Goal: Task Accomplishment & Management: Manage account settings

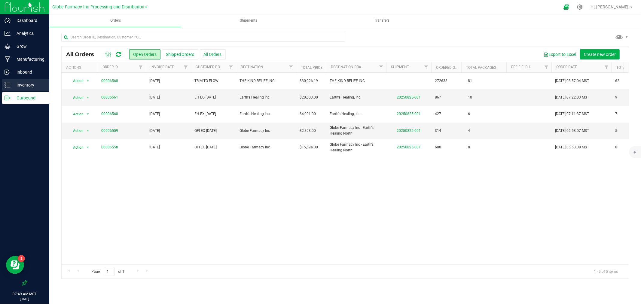
click at [26, 81] on p "Inventory" at bounding box center [29, 84] width 36 height 7
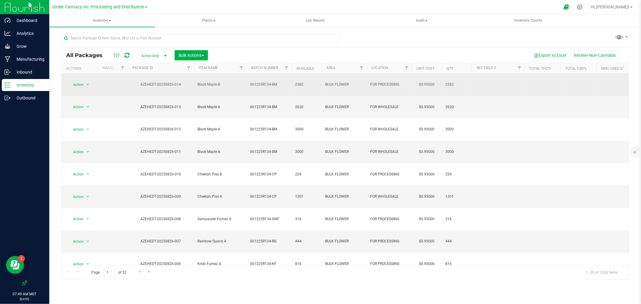
click at [281, 84] on td "061225R134-BM" at bounding box center [268, 85] width 45 height 23
type input "061225R134-B"
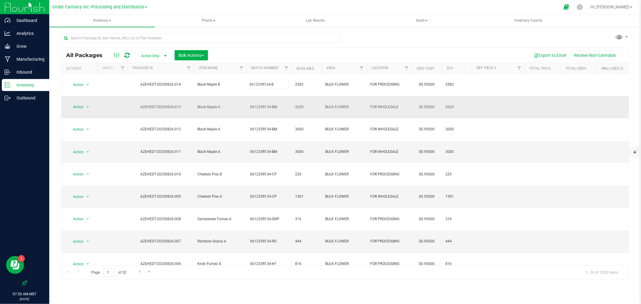
click at [279, 97] on div "All Packages Active Only Active Only Lab Samples Locked All Bulk Actions Add to…" at bounding box center [344, 163] width 567 height 233
click at [280, 104] on span "061225R134-BM" at bounding box center [269, 107] width 38 height 6
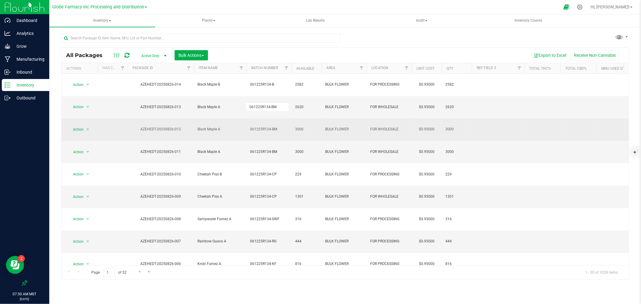
type input "061225R134-B"
click at [282, 109] on div "All Packages Active Only Active Only Lab Samples Locked All Bulk Actions Add to…" at bounding box center [344, 163] width 567 height 233
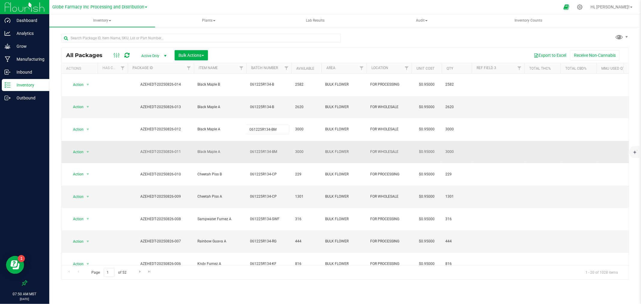
type input "061225R134-B"
click at [281, 124] on div "All Packages Active Only Active Only Lab Samples Locked All Bulk Actions Add to…" at bounding box center [344, 163] width 567 height 233
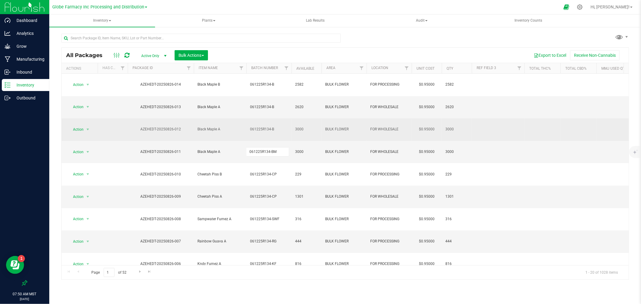
type input "061225R134-B"
click at [281, 105] on div "All Packages Active Only Active Only Lab Samples Locked All Bulk Actions Add to…" at bounding box center [344, 163] width 567 height 233
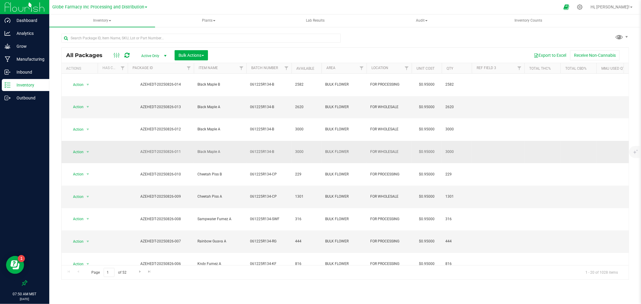
click at [278, 149] on span "061225R134-B" at bounding box center [269, 152] width 38 height 6
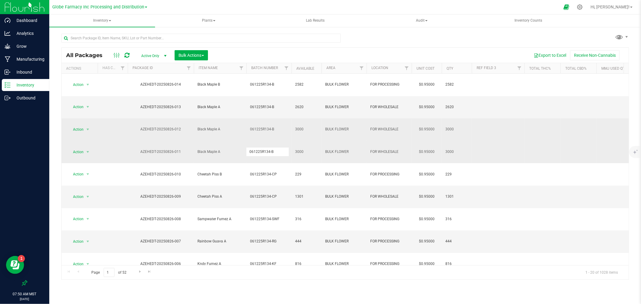
type input "061225R134-BM"
click at [279, 110] on div "All Packages Active Only Active Only Lab Samples Locked All Bulk Actions Add to…" at bounding box center [344, 163] width 567 height 233
click at [277, 118] on td "061225R134-B" at bounding box center [268, 129] width 45 height 23
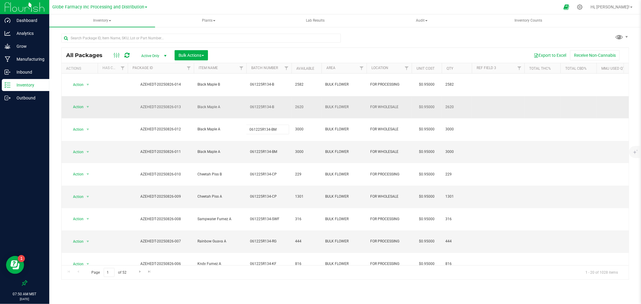
click at [280, 99] on div "All Packages Active Only Active Only Lab Samples Locked All Bulk Actions Add to…" at bounding box center [344, 163] width 567 height 233
drag, startPoint x: 280, startPoint y: 99, endPoint x: 278, endPoint y: 94, distance: 4.8
click at [278, 102] on input "061225R134-B" at bounding box center [267, 106] width 43 height 9
type input "061225R134-BM"
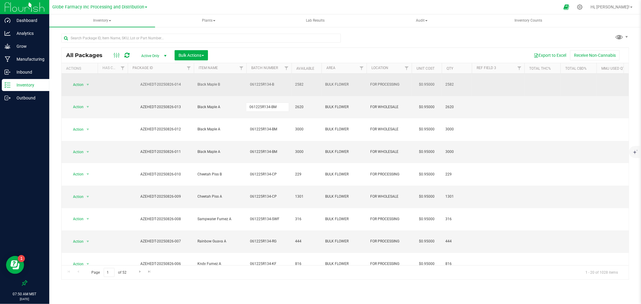
click at [283, 83] on div "All Packages Active Only Active Only Lab Samples Locked All Bulk Actions Add to…" at bounding box center [344, 163] width 567 height 233
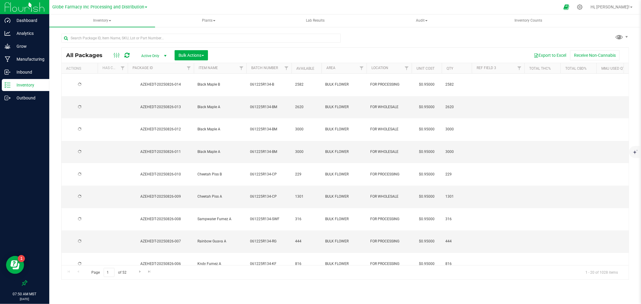
click at [283, 82] on span "061225R134-B" at bounding box center [269, 85] width 38 height 6
type input "061225R134-BM"
drag, startPoint x: 122, startPoint y: 54, endPoint x: 128, endPoint y: 56, distance: 6.4
click at [123, 55] on div at bounding box center [121, 55] width 20 height 7
click at [128, 55] on icon at bounding box center [126, 55] width 5 height 6
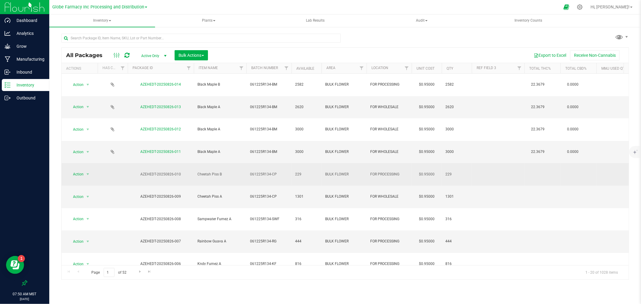
click at [277, 172] on span "061225R134-CP" at bounding box center [269, 175] width 38 height 6
type input "061225R134-C"
click at [230, 136] on div "All Packages Active Only Active Only Lab Samples Locked All Bulk Actions Add to…" at bounding box center [344, 163] width 567 height 233
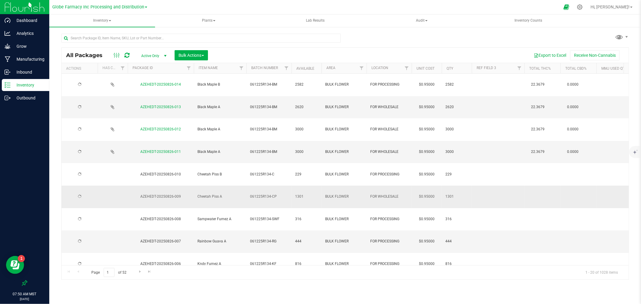
click at [283, 194] on span "061225R134-CP" at bounding box center [269, 197] width 38 height 6
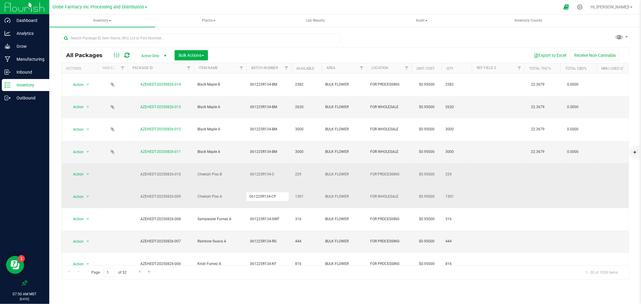
type input "061225R134-C"
click at [275, 136] on div "All Packages Active Only Active Only Lab Samples Locked All Bulk Actions Add to…" at bounding box center [344, 163] width 567 height 233
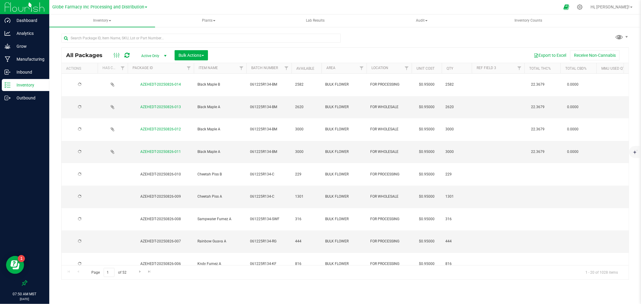
click at [277, 172] on span "061225R134-C" at bounding box center [269, 175] width 38 height 6
type input "061225R134-CP"
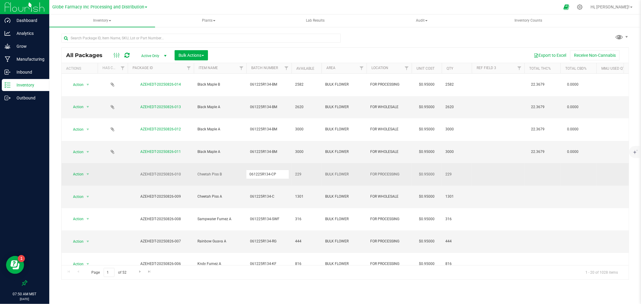
click at [220, 138] on div "All Packages Active Only Active Only Lab Samples Locked All Bulk Actions Add to…" at bounding box center [344, 163] width 567 height 233
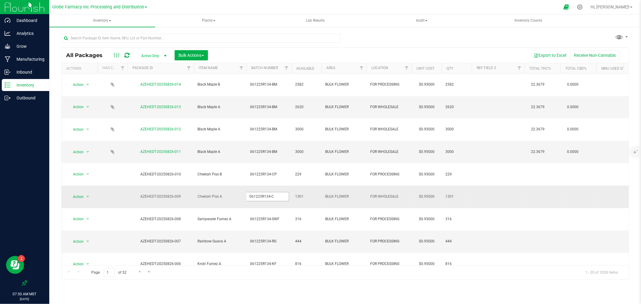
type input "061225R134-CP"
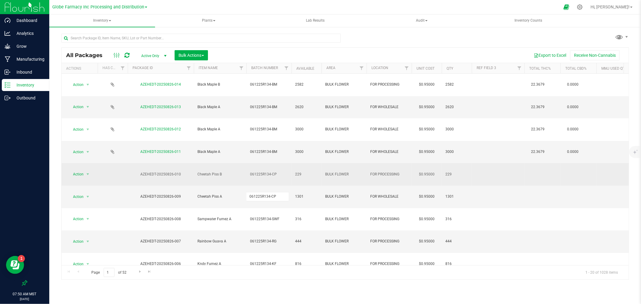
click at [227, 133] on div "All Packages Active Only Active Only Lab Samples Locked All Bulk Actions Add to…" at bounding box center [344, 163] width 567 height 233
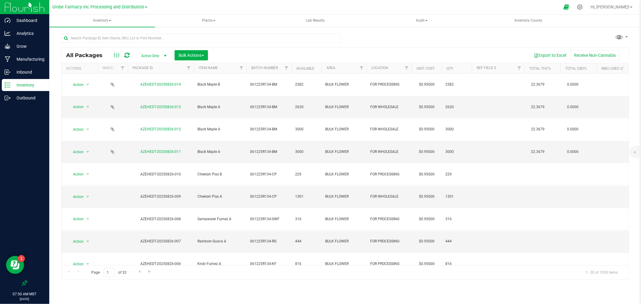
drag, startPoint x: 130, startPoint y: 56, endPoint x: 127, endPoint y: 56, distance: 3.0
click at [128, 56] on div at bounding box center [121, 55] width 20 height 7
click at [127, 56] on icon at bounding box center [126, 55] width 5 height 6
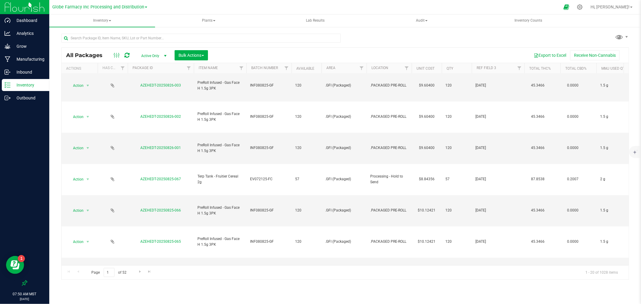
scroll to position [282, 0]
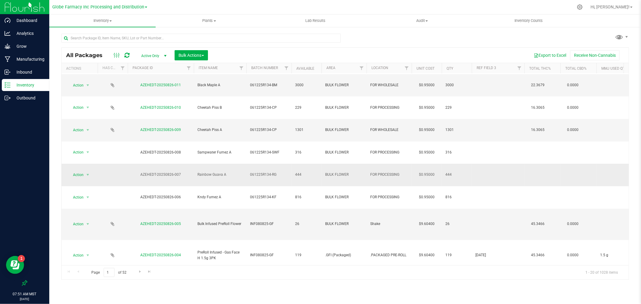
scroll to position [33, 0]
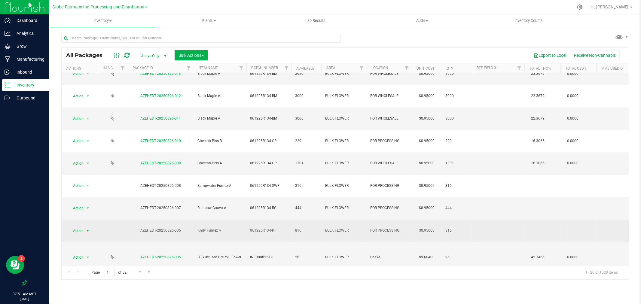
click at [81, 226] on span "Action" at bounding box center [76, 230] width 16 height 8
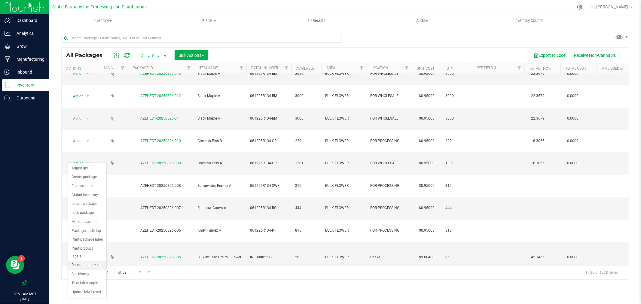
click at [88, 266] on li "Record a lab result" at bounding box center [87, 265] width 38 height 9
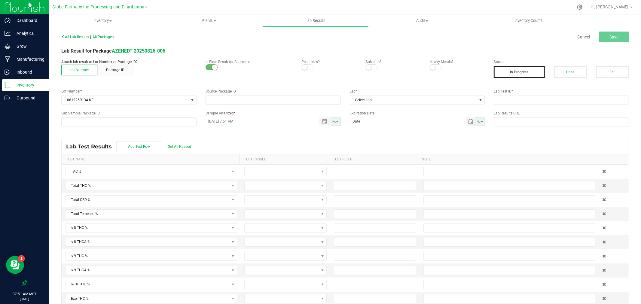
type input "AZEHEDT-20250826-006"
click at [560, 76] on button "Pass" at bounding box center [570, 72] width 33 height 12
click at [445, 97] on span "Select Lab" at bounding box center [413, 100] width 127 height 8
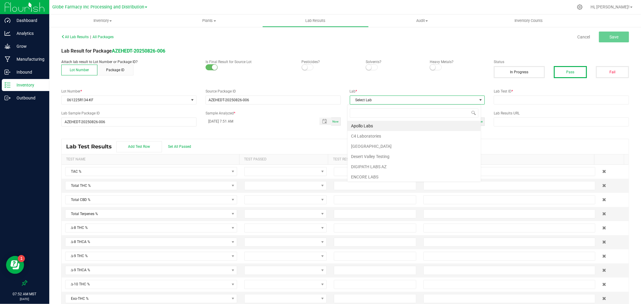
scroll to position [9, 134]
click at [382, 122] on li "Apollo Labs" at bounding box center [413, 126] width 133 height 10
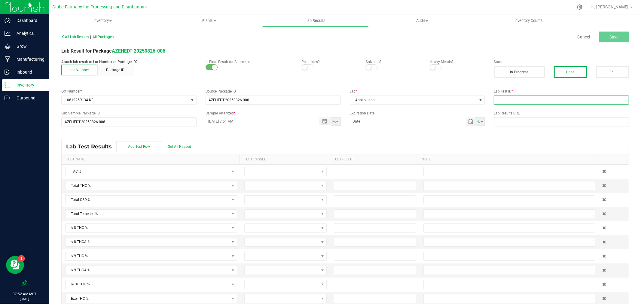
click at [574, 98] on input "text" at bounding box center [561, 100] width 135 height 9
paste input "2507APO3314.16691"
type input "2507APO3314.16691"
click at [301, 187] on span at bounding box center [282, 185] width 74 height 8
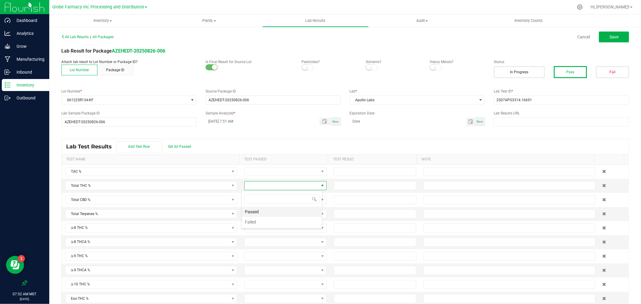
click at [276, 211] on li "Passed" at bounding box center [282, 212] width 80 height 10
click at [266, 203] on span at bounding box center [282, 200] width 74 height 8
click at [254, 225] on li "Passed" at bounding box center [282, 226] width 80 height 10
click at [338, 184] on input at bounding box center [375, 185] width 82 height 8
type input "29.7641"
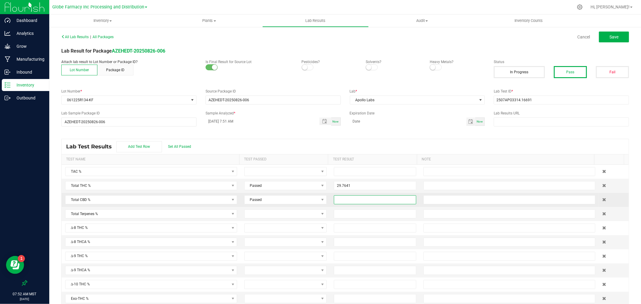
click at [353, 202] on input at bounding box center [375, 200] width 82 height 8
type input "0.0000"
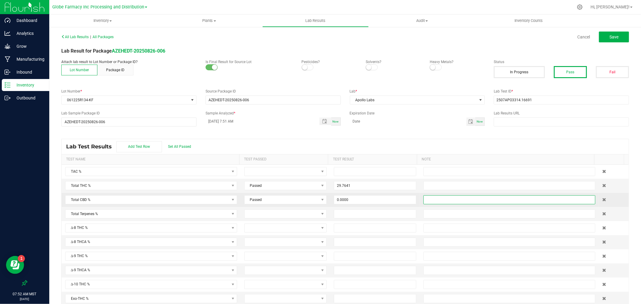
click at [427, 201] on input "text" at bounding box center [509, 199] width 172 height 9
type input "ND"
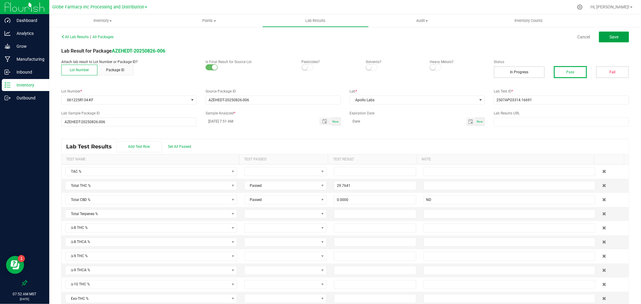
click at [619, 36] on button "Save" at bounding box center [614, 37] width 30 height 11
type input "29.7641"
type input "0.0000"
type input "ND"
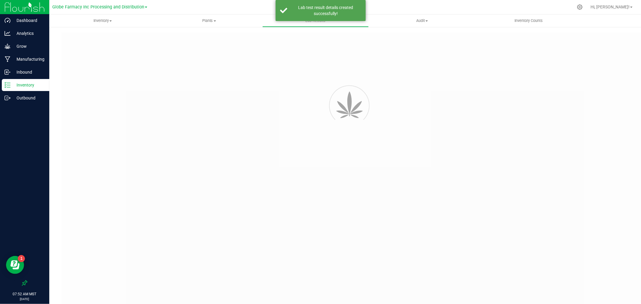
type input "AZEHEDT-20250826-006"
type input "2507APO3314.16691"
type input "AZEHEDT-20250826-006"
type input "[DATE] 7:51 AM"
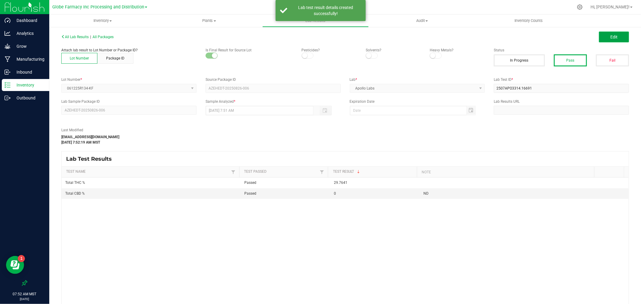
click at [610, 35] on span "Edit" at bounding box center [613, 37] width 7 height 5
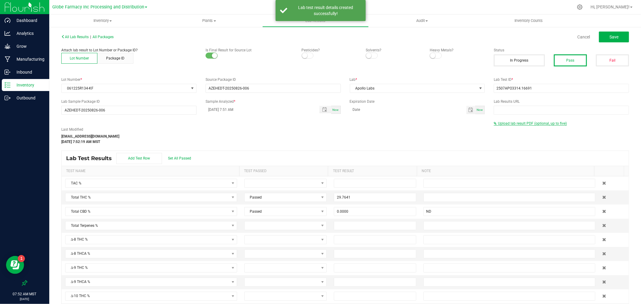
click at [504, 123] on span "Upload lab result PDF (optional, up to five)" at bounding box center [532, 123] width 69 height 4
click at [503, 135] on input "Select file" at bounding box center [2, 106] width 1045 height 61
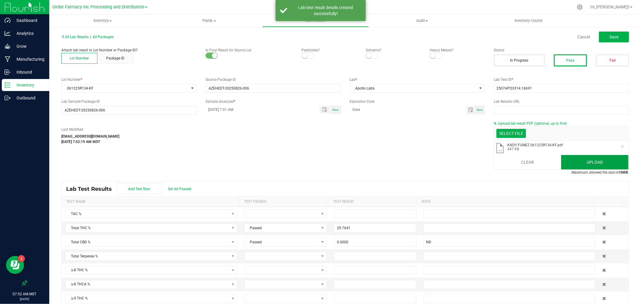
click at [584, 160] on button "Upload" at bounding box center [594, 162] width 67 height 14
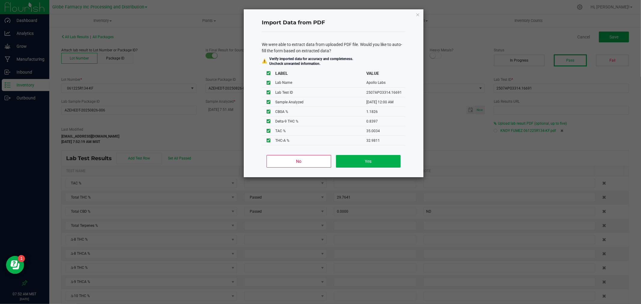
click at [487, 148] on ngb-modal-window "Import Data from PDF We were able to extract data from uploaded PDF file. Would…" at bounding box center [322, 152] width 645 height 304
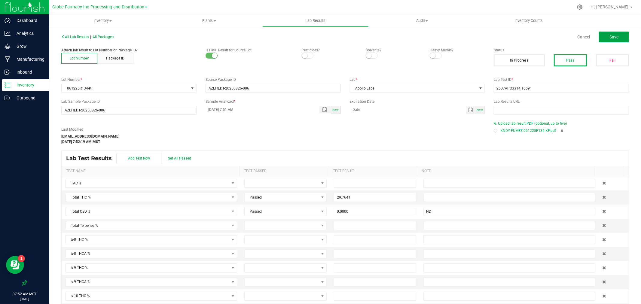
click at [609, 36] on span "Save" at bounding box center [613, 37] width 9 height 5
type input "29.7641"
type input "0.0000"
type input "ND"
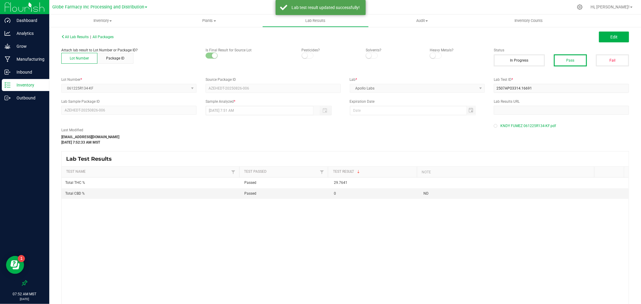
click at [14, 86] on p "Inventory" at bounding box center [29, 84] width 36 height 7
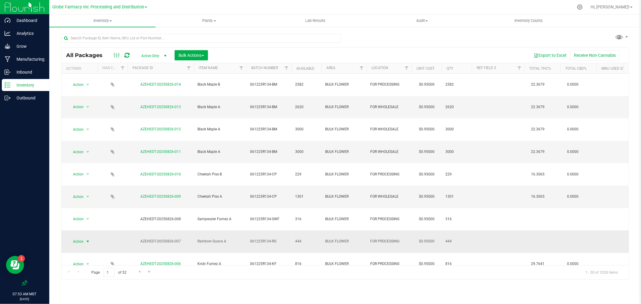
click at [85, 239] on span "select" at bounding box center [87, 241] width 5 height 5
click at [97, 140] on li "Record a lab result" at bounding box center [87, 139] width 38 height 9
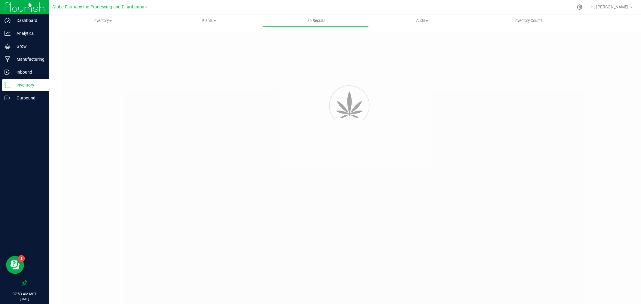
type input "AZEHEDT-20250826-007"
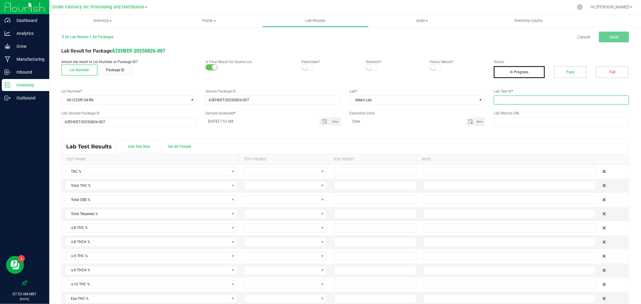
click at [535, 102] on input "text" at bounding box center [561, 100] width 135 height 9
paste input "Sample ID: 2507APO3314.16692"
type input "Sample ID: 2507APO3314.16692"
click at [559, 77] on button "Pass" at bounding box center [570, 72] width 33 height 12
click at [403, 99] on span "Select Lab" at bounding box center [413, 100] width 127 height 8
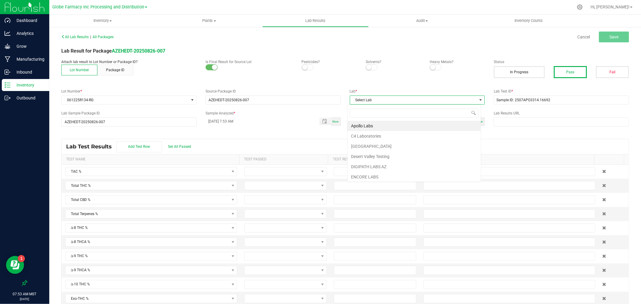
scroll to position [9, 134]
click at [382, 121] on li "Apollo Labs" at bounding box center [413, 126] width 133 height 10
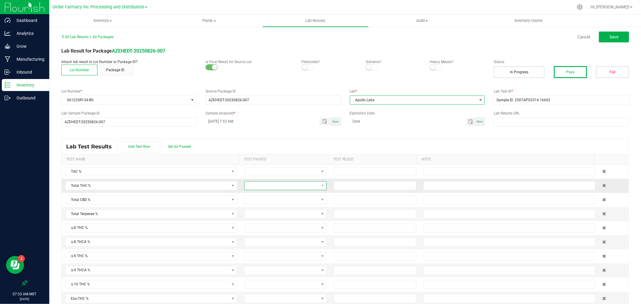
click at [257, 186] on span at bounding box center [282, 185] width 74 height 8
click at [248, 205] on span at bounding box center [282, 199] width 80 height 14
click at [248, 208] on li "Passed" at bounding box center [282, 212] width 80 height 10
click at [248, 202] on span at bounding box center [282, 200] width 74 height 8
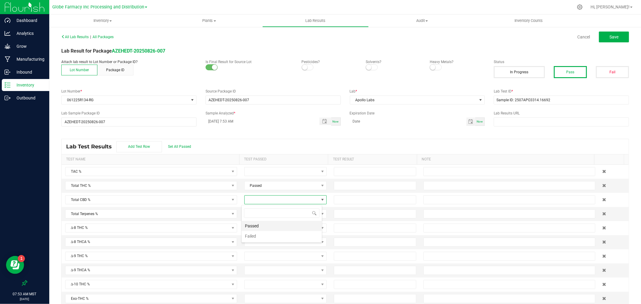
click at [254, 223] on li "Passed" at bounding box center [282, 226] width 80 height 10
click at [378, 181] on td at bounding box center [375, 186] width 90 height 14
click at [376, 187] on input at bounding box center [375, 185] width 82 height 8
type input "26.7406"
click at [369, 199] on input at bounding box center [375, 200] width 82 height 8
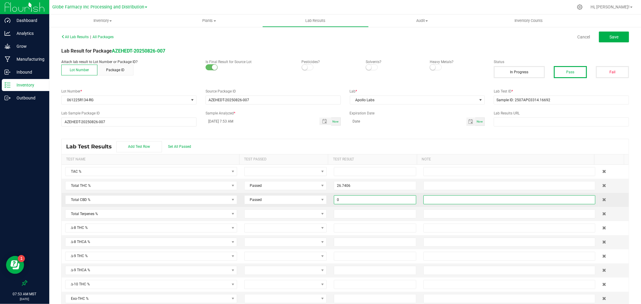
type input "0.0000"
click at [427, 199] on input "text" at bounding box center [509, 199] width 172 height 9
type input "ND"
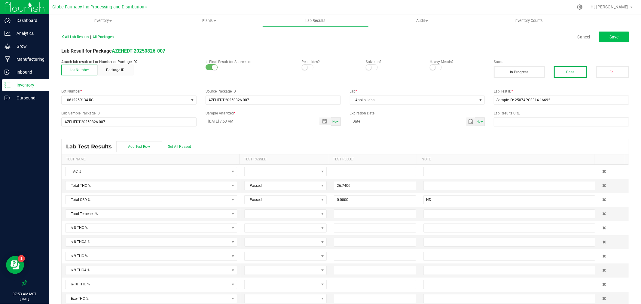
drag, startPoint x: 588, startPoint y: 34, endPoint x: 598, endPoint y: 36, distance: 10.0
click at [593, 35] on div "Cancel Save" at bounding box center [489, 37] width 288 height 11
click at [599, 36] on button "Save" at bounding box center [614, 37] width 30 height 11
type input "26.7406"
type input "0.0000"
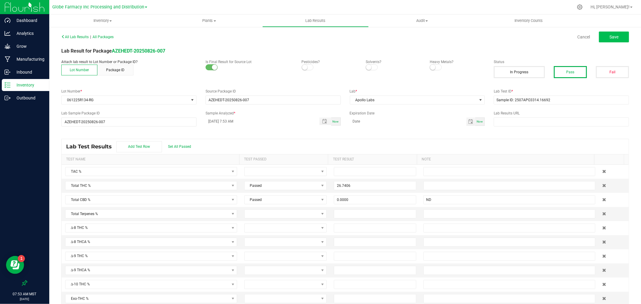
type input "ND"
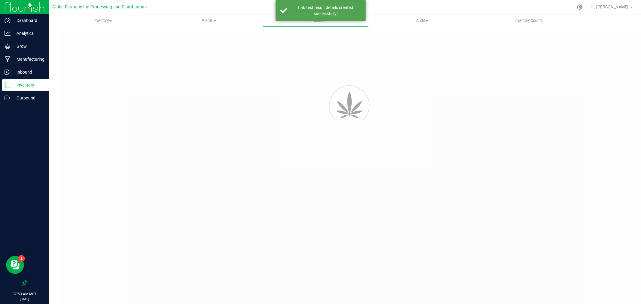
type input "AZEHEDT-20250826-007"
type input "Sample ID: 2507APO3314.16692"
type input "AZEHEDT-20250826-007"
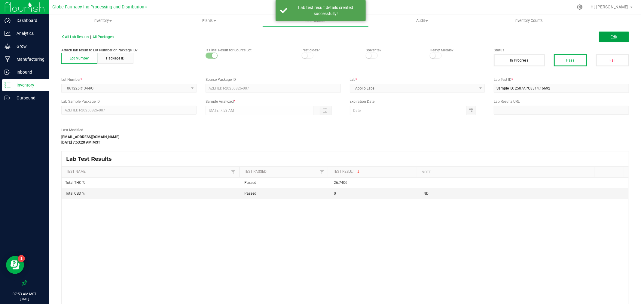
click at [602, 38] on button "Edit" at bounding box center [614, 37] width 30 height 11
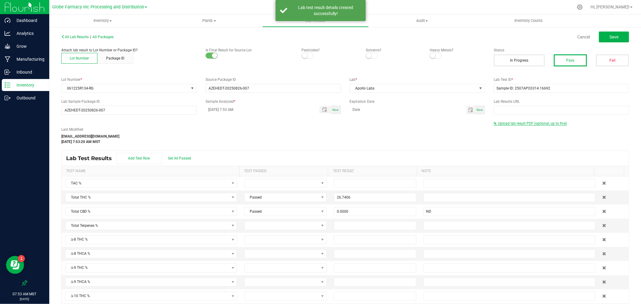
click at [511, 122] on span "Upload lab result PDF (optional, up to five)" at bounding box center [532, 123] width 69 height 4
click at [510, 133] on input "Select file" at bounding box center [2, 106] width 1045 height 61
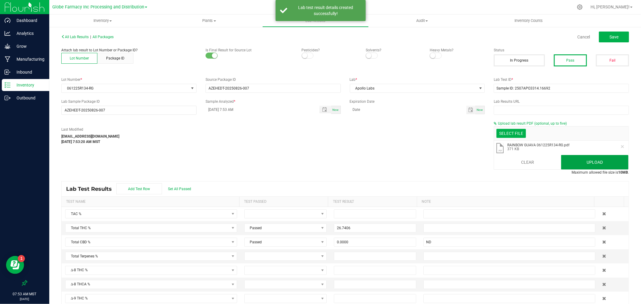
click at [573, 160] on button "Upload" at bounding box center [594, 162] width 67 height 14
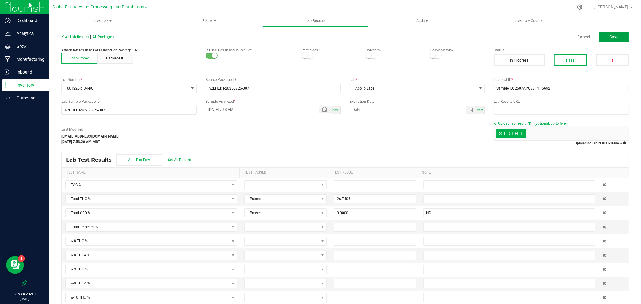
click at [613, 38] on span "Save" at bounding box center [613, 37] width 9 height 5
type input "26.7406"
type input "0.0000"
type input "ND"
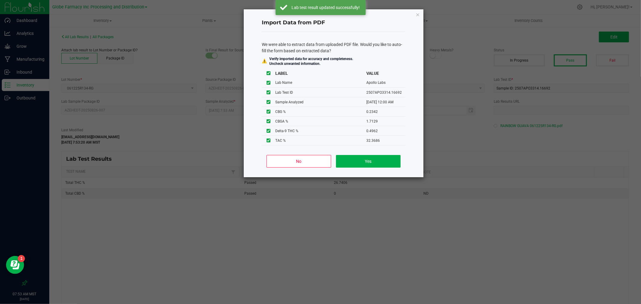
click button "Close" at bounding box center [417, 14] width 4 height 7
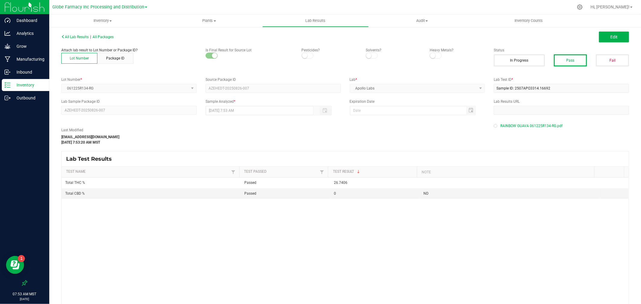
click at [26, 84] on p "Inventory" at bounding box center [29, 84] width 36 height 7
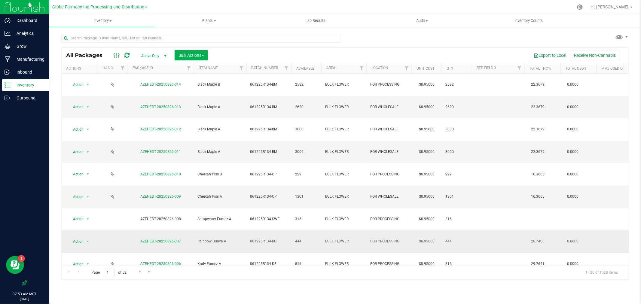
click at [166, 239] on div "AZEHEDT-20250826-007" at bounding box center [161, 242] width 68 height 6
click at [169, 239] on link "AZEHEDT-20250826-007" at bounding box center [161, 241] width 41 height 4
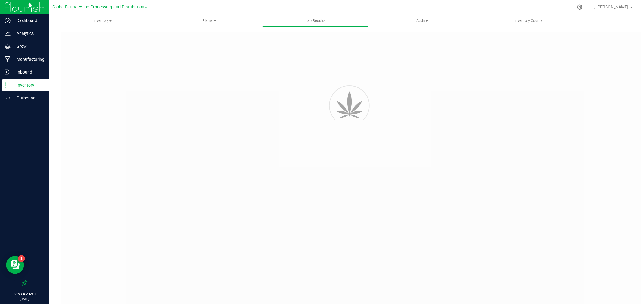
type input "AZEHEDT-20250826-007"
type input "Sample ID: 2507APO3314.16692"
type input "AZEHEDT-20250826-007"
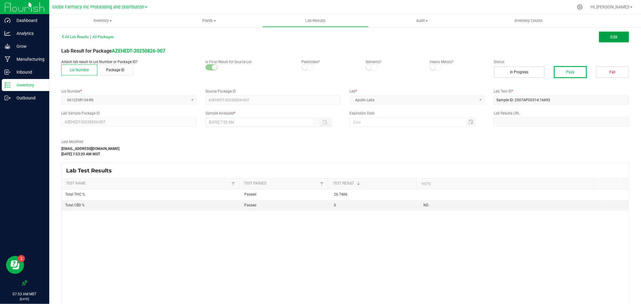
click at [610, 37] on span "Edit" at bounding box center [613, 37] width 7 height 5
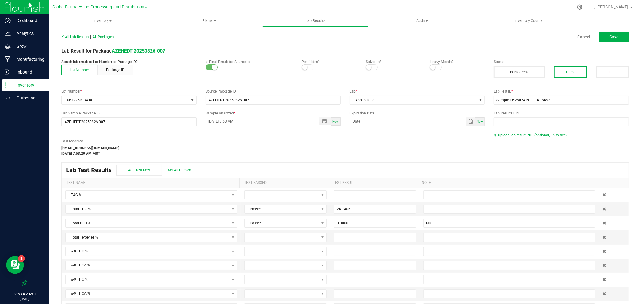
click at [515, 133] on span "Upload lab result PDF (optional, up to five)" at bounding box center [532, 135] width 69 height 4
click at [504, 142] on input "Select file" at bounding box center [2, 118] width 1045 height 61
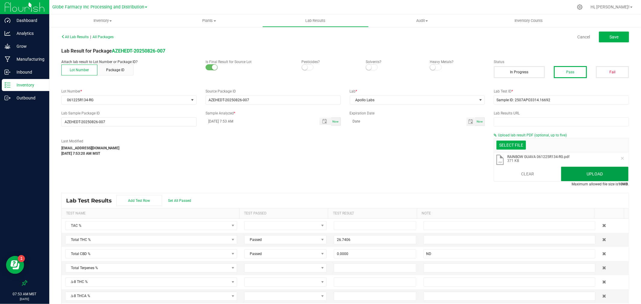
click at [597, 171] on button "Upload" at bounding box center [594, 174] width 67 height 14
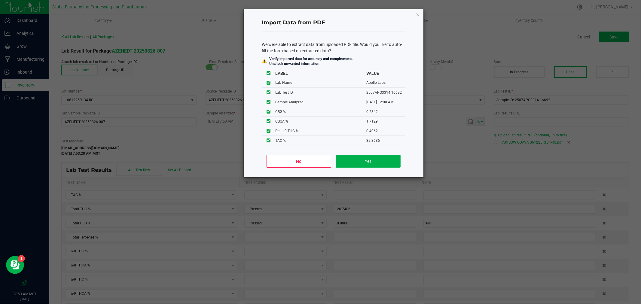
click at [445, 154] on ngb-modal-window "Import Data from PDF We were able to extract data from uploaded PDF file. Would…" at bounding box center [322, 152] width 645 height 304
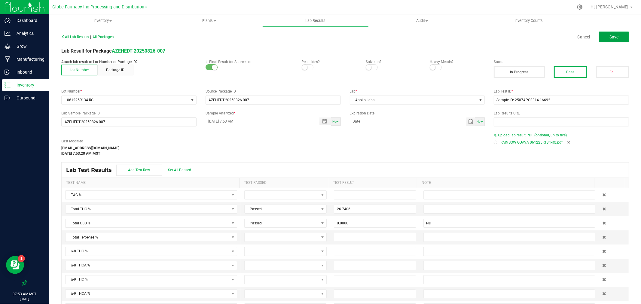
click at [601, 38] on button "Save" at bounding box center [614, 37] width 30 height 11
type input "26.7406"
type input "0.0000"
type input "ND"
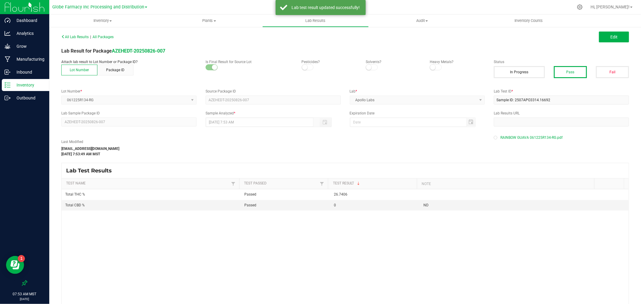
click at [5, 83] on icon at bounding box center [5, 82] width 1 height 1
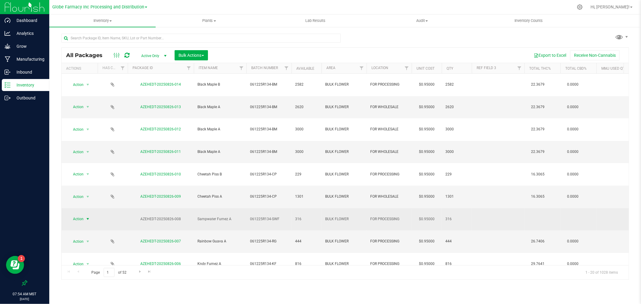
click at [82, 215] on span "Action" at bounding box center [76, 219] width 16 height 8
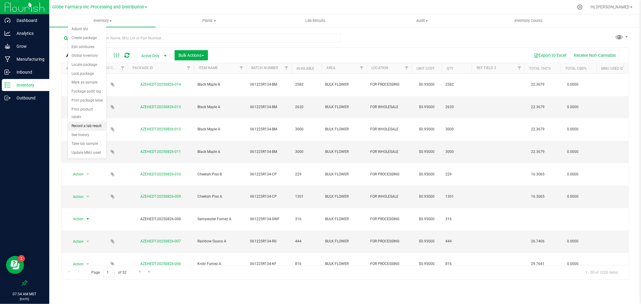
click at [82, 125] on li "Record a lab result" at bounding box center [87, 126] width 38 height 9
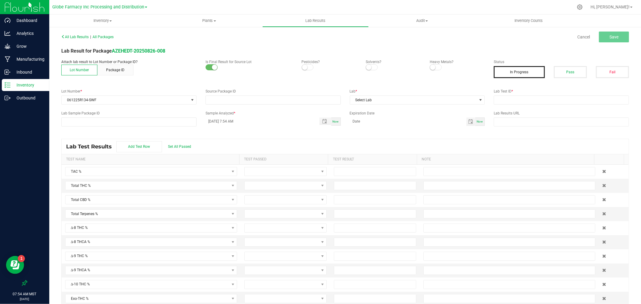
type input "AZEHEDT-20250826-008"
click at [518, 91] on label "Lab Test ID *" at bounding box center [561, 91] width 135 height 5
click at [517, 103] on input "text" at bounding box center [561, 100] width 135 height 9
click at [514, 100] on input "V" at bounding box center [561, 100] width 135 height 9
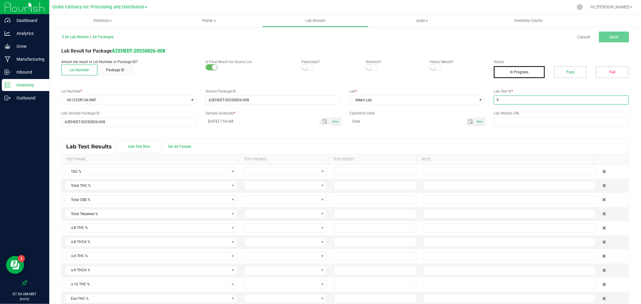
click at [514, 100] on input "V" at bounding box center [561, 100] width 135 height 9
paste input "2507APO3314.16694"
type input "2507APO3314.16694"
click at [451, 99] on span "Select Lab" at bounding box center [413, 100] width 127 height 8
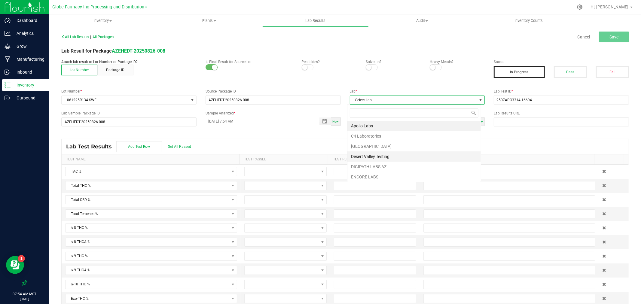
scroll to position [9, 134]
click at [355, 125] on li "Apollo Labs" at bounding box center [413, 126] width 133 height 10
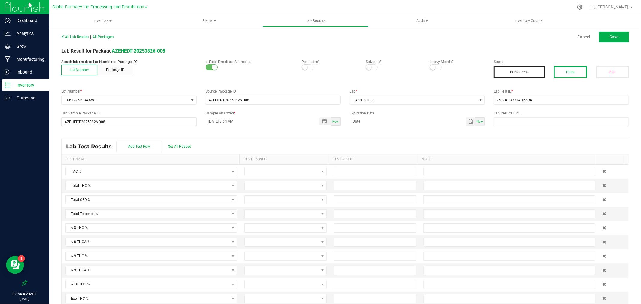
click at [562, 74] on button "Pass" at bounding box center [570, 72] width 33 height 12
click at [260, 182] on span at bounding box center [282, 185] width 74 height 8
click at [248, 212] on li "Passed" at bounding box center [282, 212] width 80 height 10
click at [250, 200] on span at bounding box center [282, 200] width 74 height 8
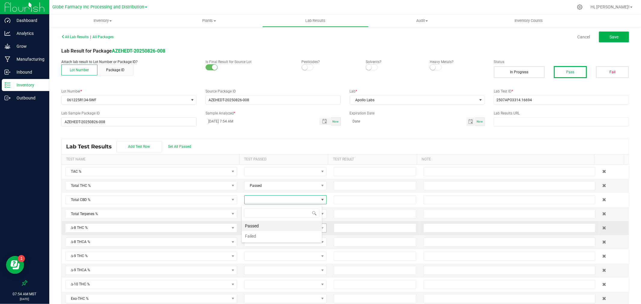
click at [252, 226] on li "Passed" at bounding box center [282, 226] width 80 height 10
click at [337, 185] on input at bounding box center [375, 185] width 82 height 8
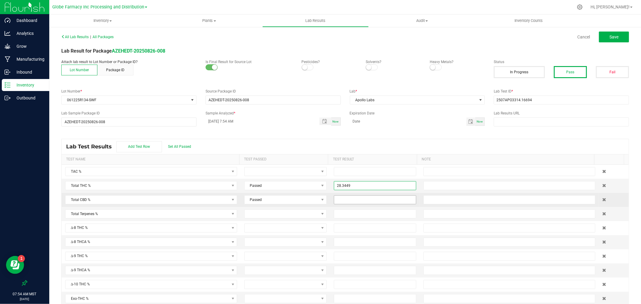
type input "28.3449"
click at [344, 200] on input at bounding box center [375, 200] width 82 height 8
type input "0.0000"
drag, startPoint x: 446, startPoint y: 201, endPoint x: 448, endPoint y: 208, distance: 6.6
click at [446, 201] on input "text" at bounding box center [509, 199] width 172 height 9
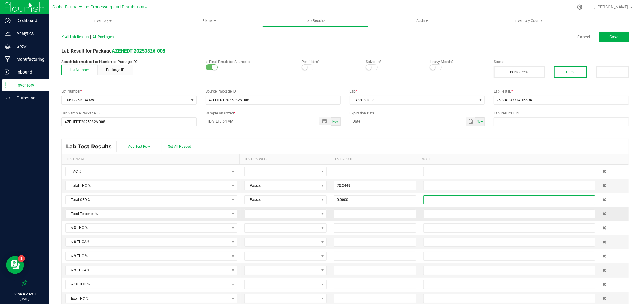
type input "ND"
click at [615, 40] on button "Save" at bounding box center [614, 37] width 30 height 11
type input "28.3449"
type input "0.0000"
type input "ND"
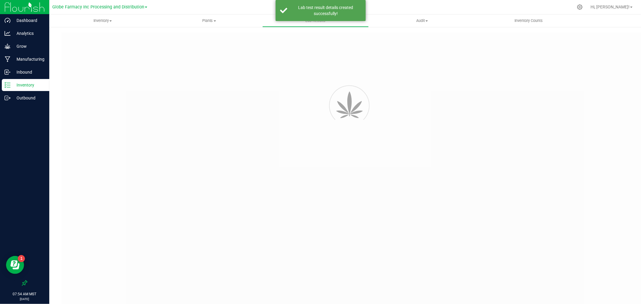
type input "AZEHEDT-20250826-008"
type input "2507APO3314.16694"
type input "AZEHEDT-20250826-008"
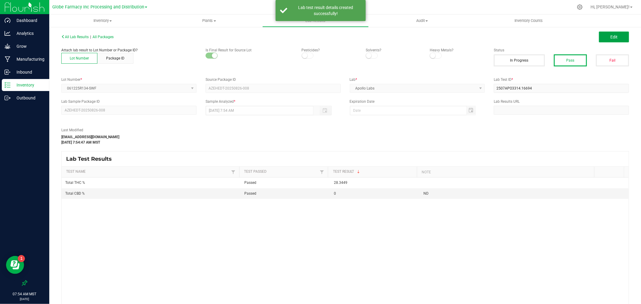
drag, startPoint x: 611, startPoint y: 40, endPoint x: 567, endPoint y: 99, distance: 74.1
click at [611, 40] on button "Edit" at bounding box center [614, 37] width 30 height 11
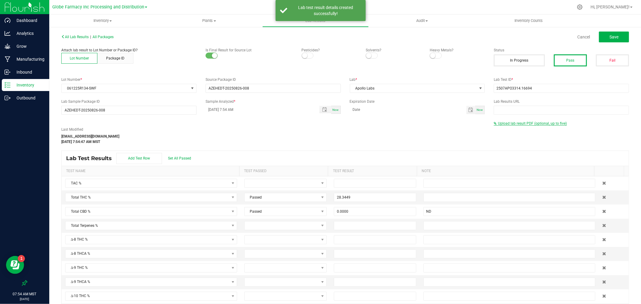
click at [515, 124] on span "Upload lab result PDF (optional, up to five)" at bounding box center [532, 123] width 69 height 4
click at [515, 131] on input "Select file" at bounding box center [2, 106] width 1045 height 61
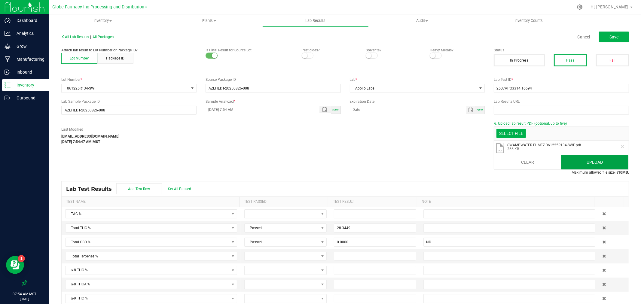
click at [590, 159] on button "Upload" at bounding box center [594, 162] width 67 height 14
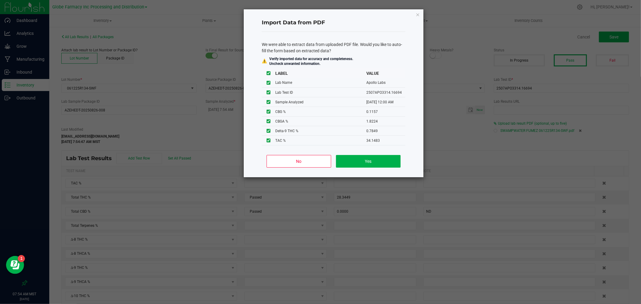
click at [564, 96] on ngb-modal-window "Import Data from PDF We were able to extract data from uploaded PDF file. Would…" at bounding box center [322, 152] width 645 height 304
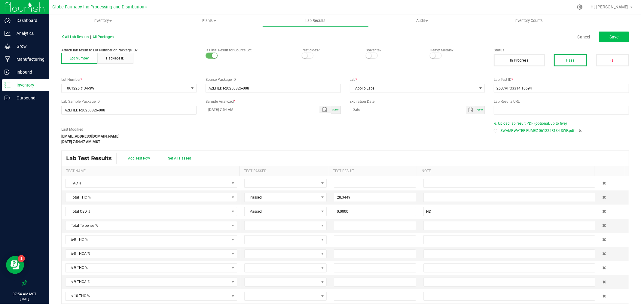
click at [611, 43] on div "All Lab Results | All Packages Cancel Save" at bounding box center [345, 36] width 576 height 15
click at [612, 39] on button "Save" at bounding box center [614, 37] width 30 height 11
type input "28.3449"
type input "0.0000"
type input "ND"
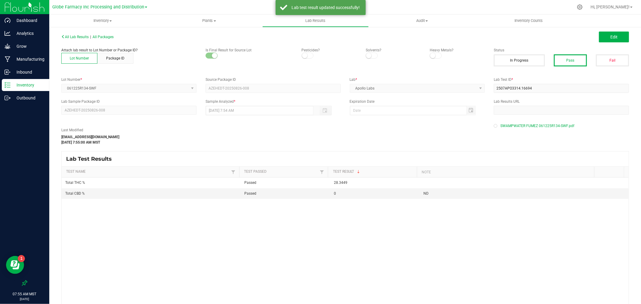
click at [32, 89] on div "Inventory" at bounding box center [25, 85] width 47 height 12
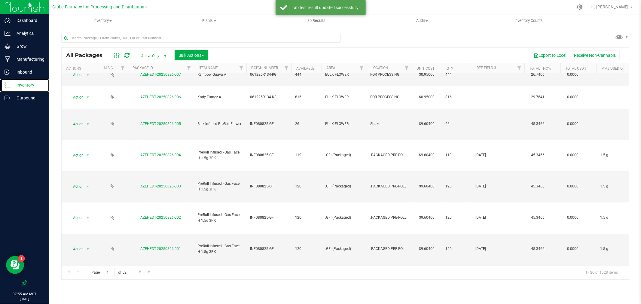
scroll to position [282, 0]
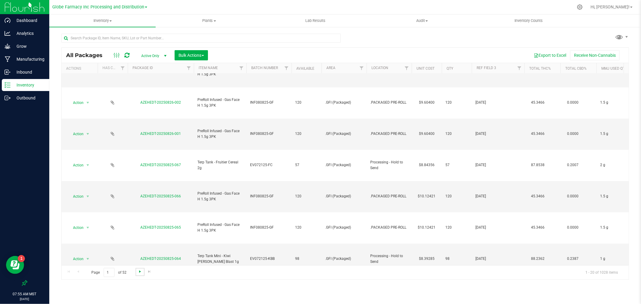
click at [139, 274] on span "Go to the next page" at bounding box center [140, 271] width 5 height 5
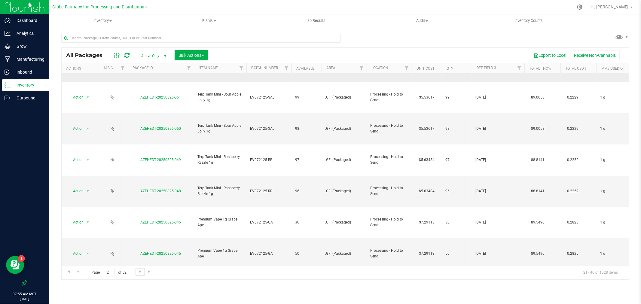
scroll to position [334, 0]
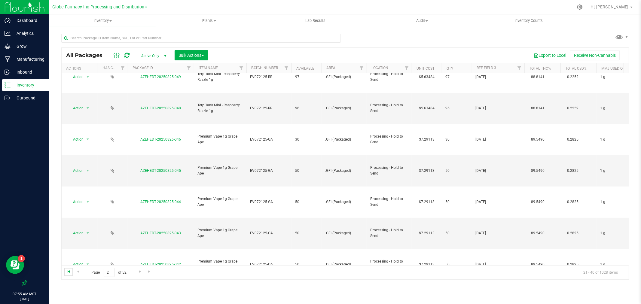
click at [70, 272] on span "Go to the first page" at bounding box center [68, 271] width 5 height 5
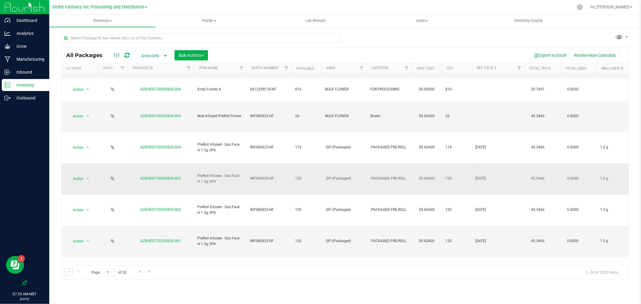
scroll to position [282, 0]
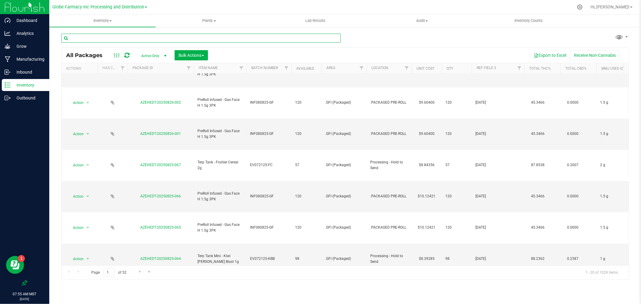
click at [228, 42] on input "text" at bounding box center [200, 38] width 279 height 9
type input "V"
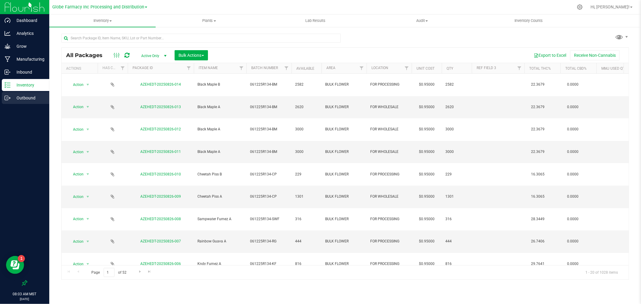
click at [34, 99] on p "Outbound" at bounding box center [29, 97] width 36 height 7
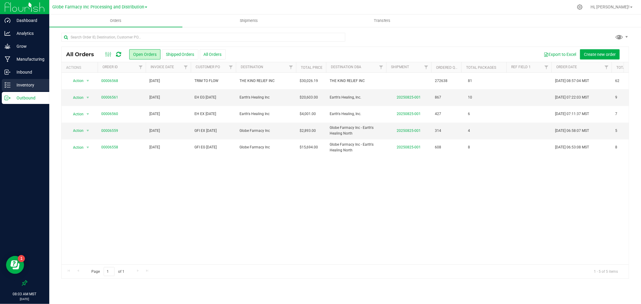
click at [10, 88] on icon at bounding box center [8, 85] width 6 height 6
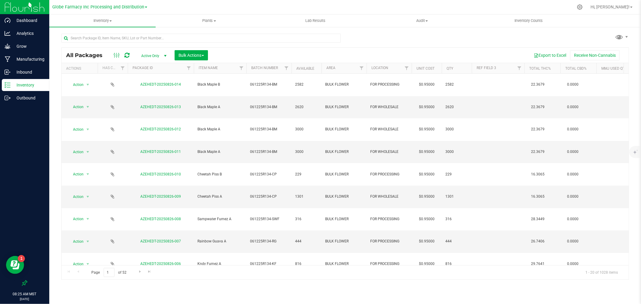
click at [128, 54] on icon at bounding box center [126, 55] width 5 height 6
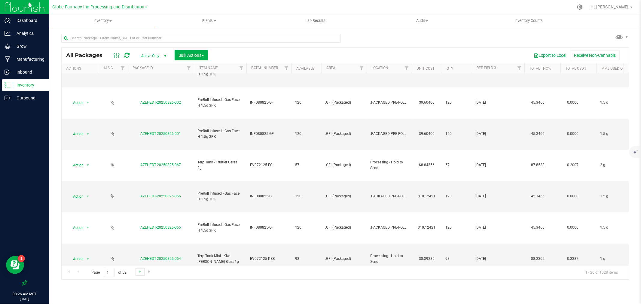
click at [136, 274] on link "Go to the next page" at bounding box center [139, 272] width 9 height 8
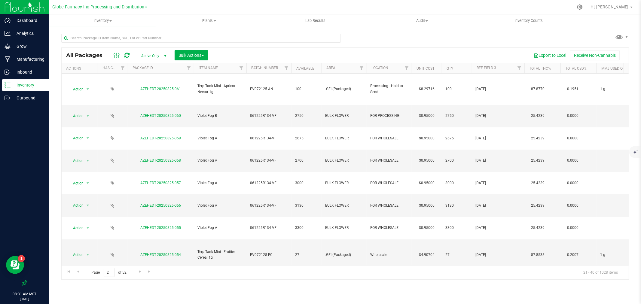
click at [126, 53] on icon at bounding box center [126, 55] width 5 height 6
click at [8, 103] on div "Outbound" at bounding box center [25, 98] width 47 height 12
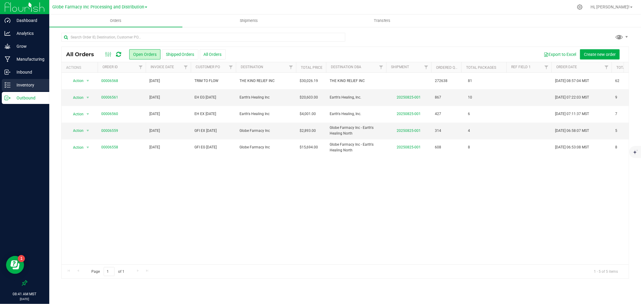
click at [22, 83] on p "Inventory" at bounding box center [29, 84] width 36 height 7
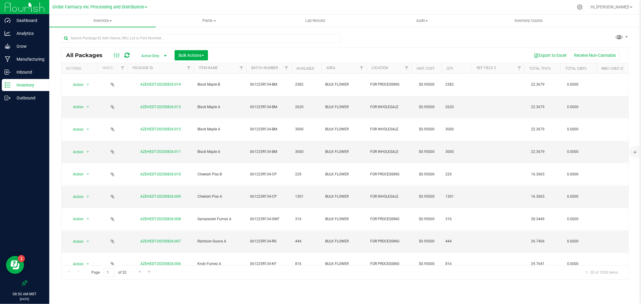
click at [125, 55] on icon at bounding box center [126, 55] width 5 height 6
click at [126, 55] on icon at bounding box center [126, 55] width 5 height 6
click at [126, 56] on icon at bounding box center [126, 55] width 5 height 6
click at [306, 57] on div "Export to Excel Receive Non-Cannabis" at bounding box center [418, 55] width 412 height 10
click at [124, 56] on icon at bounding box center [126, 55] width 5 height 6
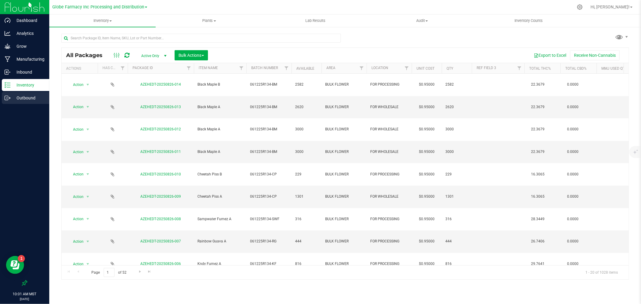
click at [0, 102] on link "Outbound" at bounding box center [24, 98] width 49 height 13
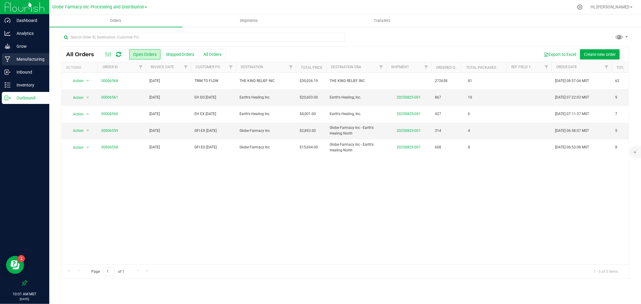
click at [32, 59] on p "Manufacturing" at bounding box center [29, 59] width 36 height 7
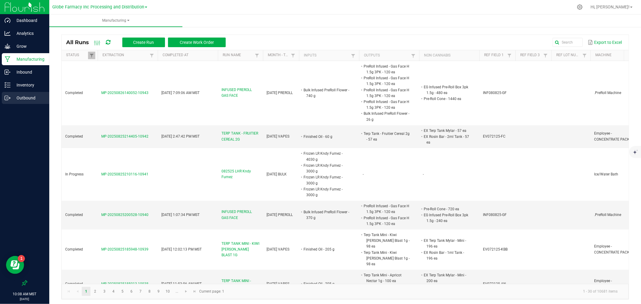
click at [8, 101] on div "Outbound" at bounding box center [25, 98] width 47 height 12
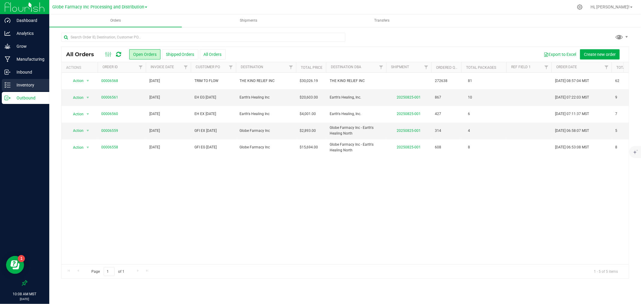
click at [1, 87] on link "Inventory" at bounding box center [24, 85] width 49 height 13
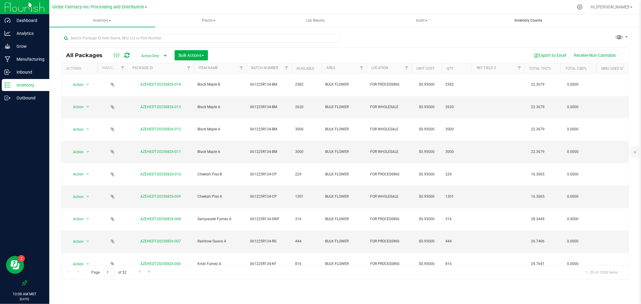
drag, startPoint x: 530, startPoint y: 48, endPoint x: 535, endPoint y: 20, distance: 29.1
click at [535, 20] on span "Inventory Counts" at bounding box center [528, 20] width 44 height 5
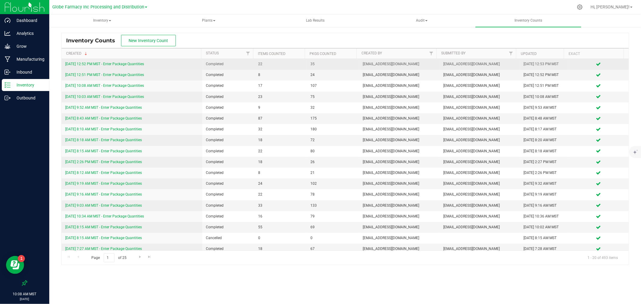
click at [137, 61] on div "8/21/25 12:52 PM MST - Enter Package Quantities" at bounding box center [131, 64] width 133 height 6
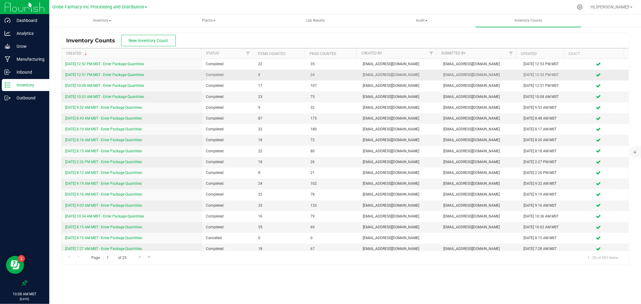
click at [136, 70] on td "8/21/25 12:51 PM MST - Enter Package Quantities" at bounding box center [132, 75] width 141 height 11
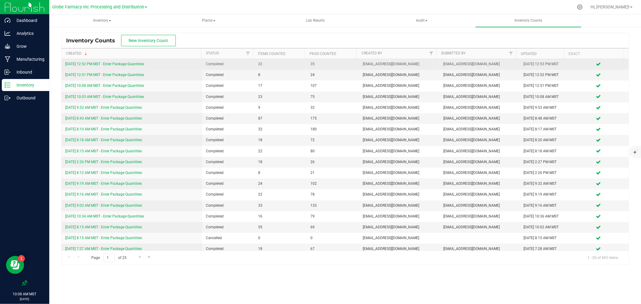
click at [136, 65] on link "8/21/25 12:52 PM MST - Enter Package Quantities" at bounding box center [104, 64] width 79 height 4
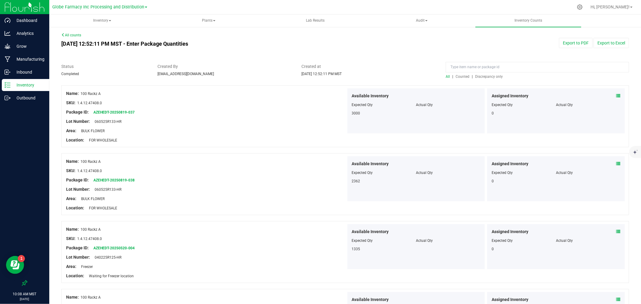
click at [458, 77] on span "Counted" at bounding box center [462, 76] width 14 height 4
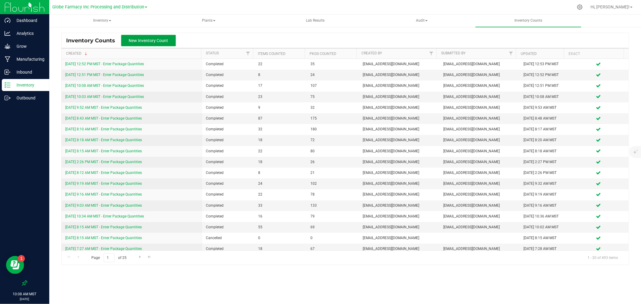
click at [126, 39] on button "New Inventory Count" at bounding box center [148, 40] width 55 height 11
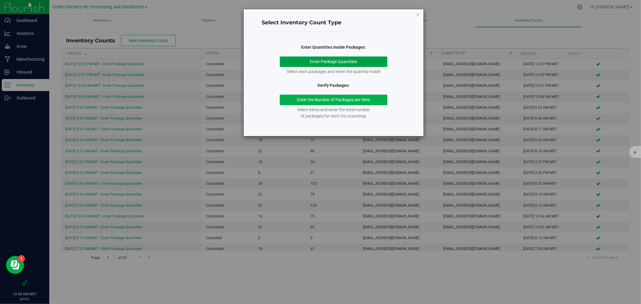
click at [309, 59] on button "Enter Package Quantities" at bounding box center [334, 61] width 108 height 11
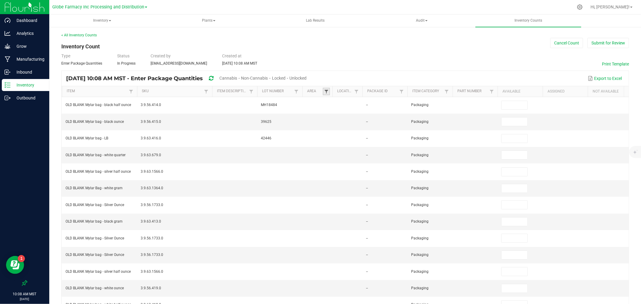
click at [327, 91] on span at bounding box center [326, 91] width 5 height 5
click at [340, 131] on li "BULK FLOWER" at bounding box center [363, 132] width 73 height 8
checkbox FLOWER "true"
click at [388, 167] on button "Filter" at bounding box center [385, 166] width 38 height 13
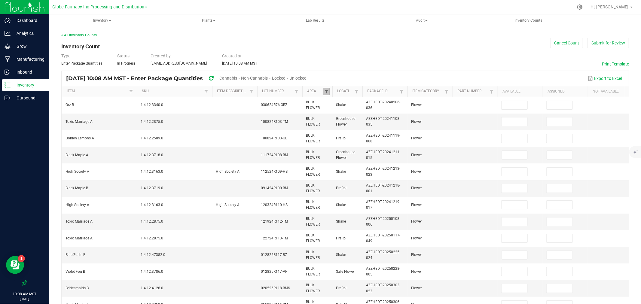
click at [325, 92] on span at bounding box center [326, 91] width 5 height 5
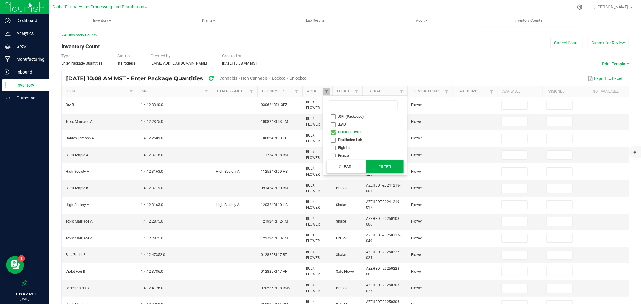
click at [385, 168] on button "Filter" at bounding box center [385, 166] width 38 height 13
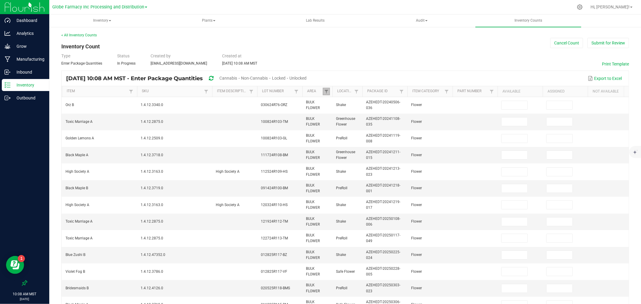
click at [323, 92] on link at bounding box center [326, 92] width 7 height 8
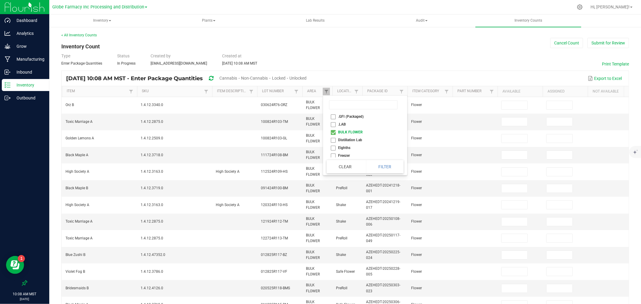
click at [333, 132] on li "BULK FLOWER" at bounding box center [363, 132] width 73 height 8
checkbox FLOWER "false"
click at [332, 140] on li "Distillation Lab" at bounding box center [363, 140] width 73 height 8
checkbox Lab "true"
click at [402, 172] on button "Filter" at bounding box center [385, 166] width 38 height 13
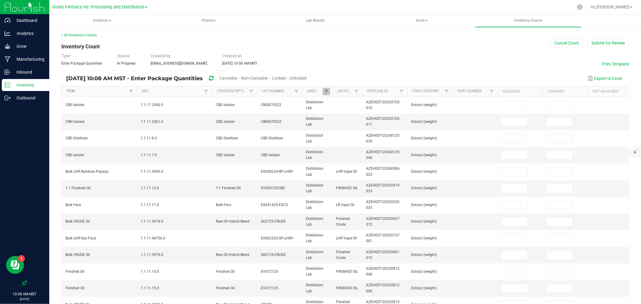
click at [73, 92] on link "Item" at bounding box center [97, 91] width 60 height 5
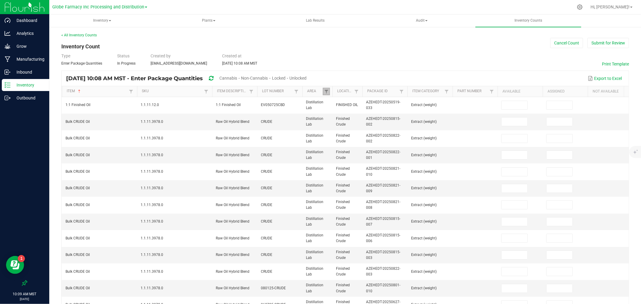
click at [323, 92] on link at bounding box center [326, 92] width 7 height 8
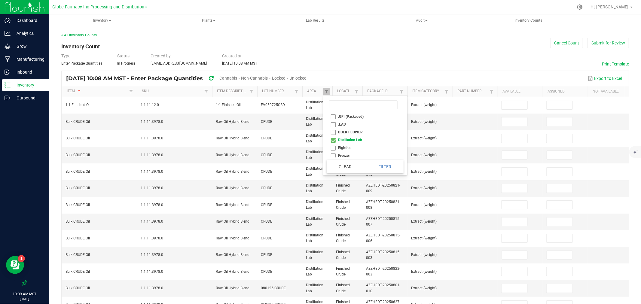
click at [343, 140] on li "Distillation Lab" at bounding box center [363, 140] width 73 height 8
checkbox Lab "false"
click at [343, 145] on li "Testing" at bounding box center [363, 146] width 73 height 8
checkbox input "true"
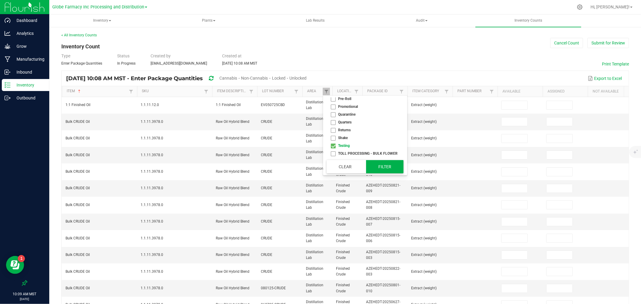
click at [386, 162] on button "Filter" at bounding box center [385, 166] width 38 height 13
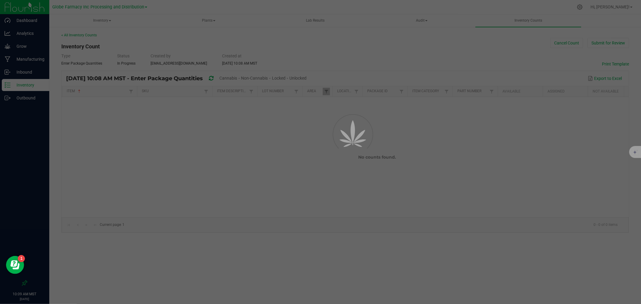
click at [26, 90] on div at bounding box center [320, 152] width 641 height 304
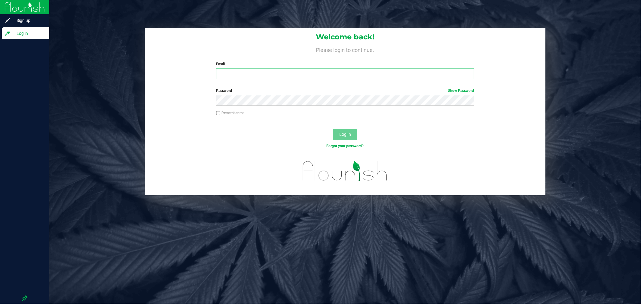
type input "[EMAIL_ADDRESS][DOMAIN_NAME]"
click at [346, 134] on span "Log In" at bounding box center [345, 134] width 12 height 5
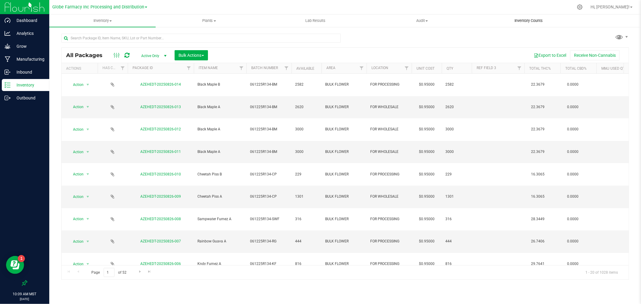
click at [529, 23] on span "Inventory Counts" at bounding box center [528, 20] width 44 height 5
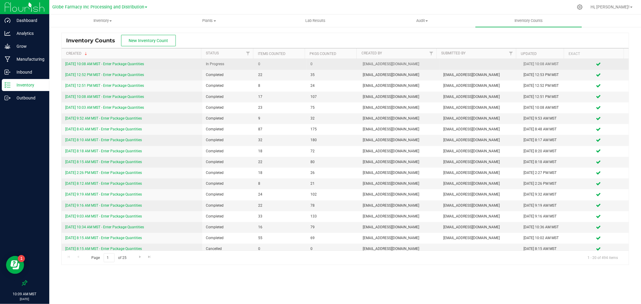
click at [137, 62] on link "8/26/25 10:08 AM MST - Enter Package Quantities" at bounding box center [104, 64] width 79 height 4
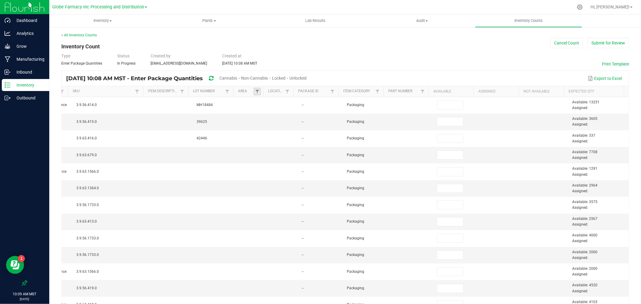
click at [254, 90] on link at bounding box center [257, 92] width 7 height 8
click at [272, 131] on li "BULK FLOWER" at bounding box center [288, 132] width 73 height 8
checkbox FLOWER "true"
click at [323, 167] on button "Filter" at bounding box center [311, 166] width 38 height 13
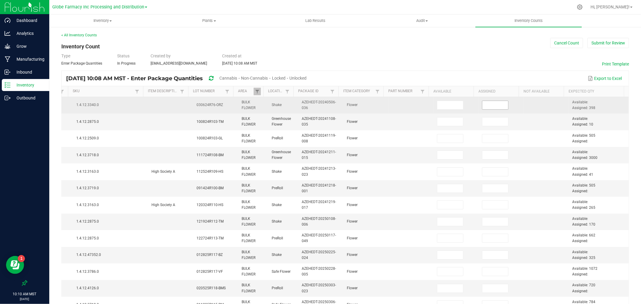
click at [482, 107] on input at bounding box center [495, 105] width 26 height 8
type input "398.0000"
type input "10.0000"
type input "505.0000"
type input "3,000.0000"
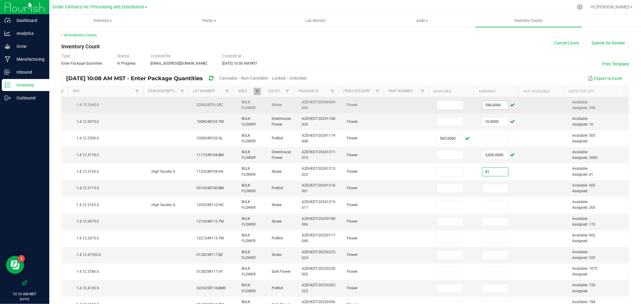
type input "41.0000"
type input "505.0000"
type input "265.0000"
type input "170.0000"
type input "662.0000"
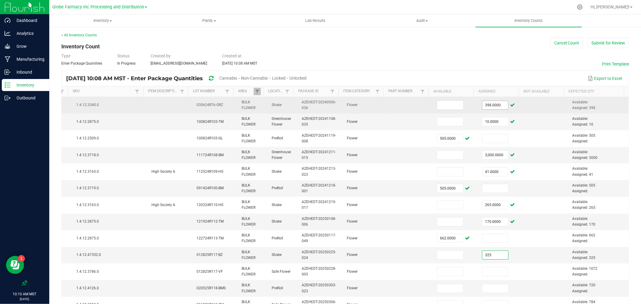
type input "325.0000"
type input "1,072.0000"
type input "720.0000"
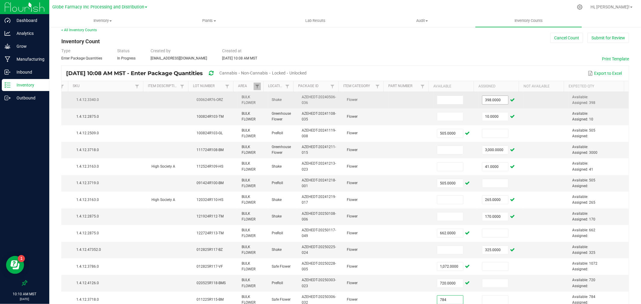
type input "784.0000"
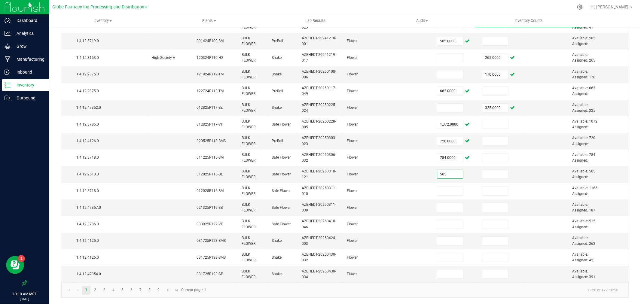
type input "505.0000"
type input "1,165.0000"
type input "187.0000"
type input "515.0000"
type input "263.0000"
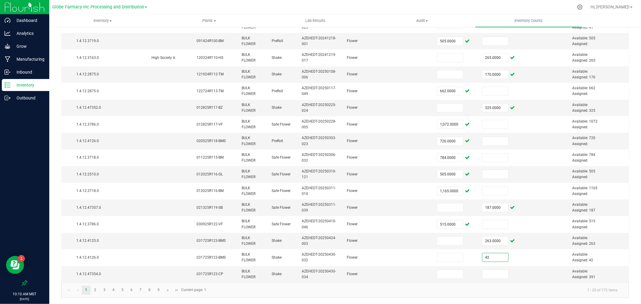
type input "42.0000"
type input "391.0000"
click at [94, 288] on link "2" at bounding box center [95, 290] width 9 height 9
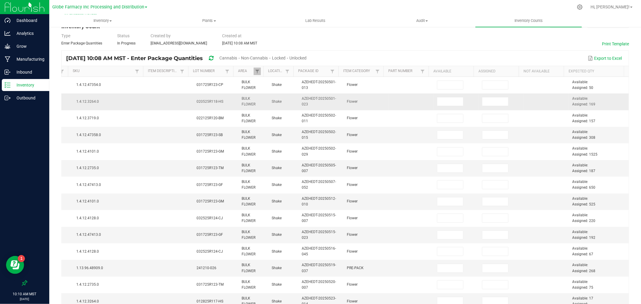
scroll to position [0, 0]
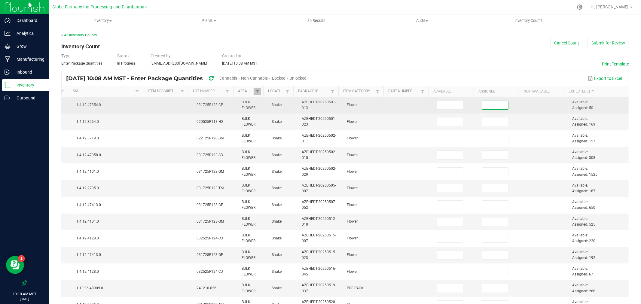
click at [485, 104] on input at bounding box center [495, 105] width 26 height 8
type input "50.0000"
type input "169.0000"
type input "157.0000"
type input "308.0000"
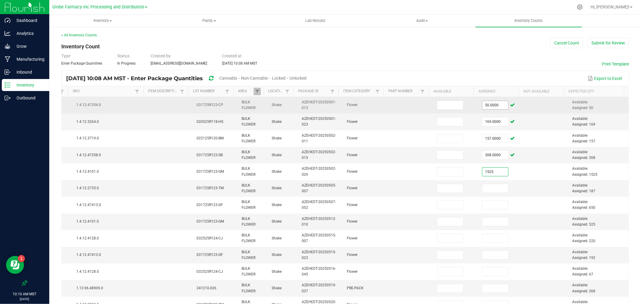
type input "1,525.0000"
type input "187.0000"
type input "650.0000"
type input "525.0000"
type input "220.0000"
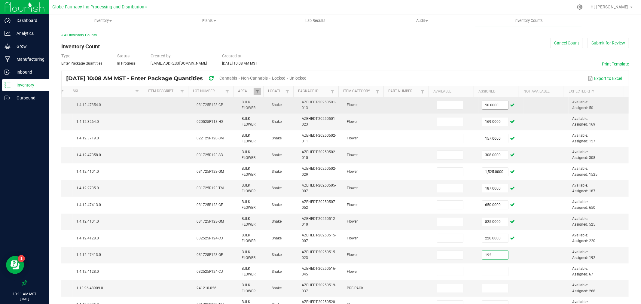
type input "192.0000"
type input "67.0000"
type input "268.0000"
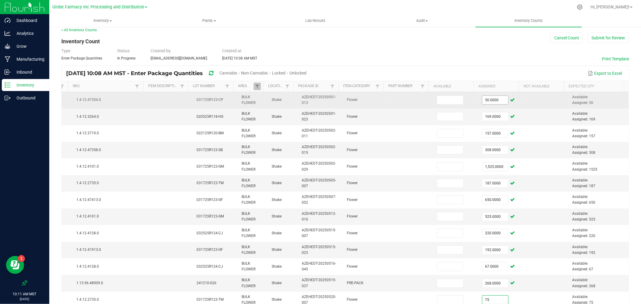
type input "75.0000"
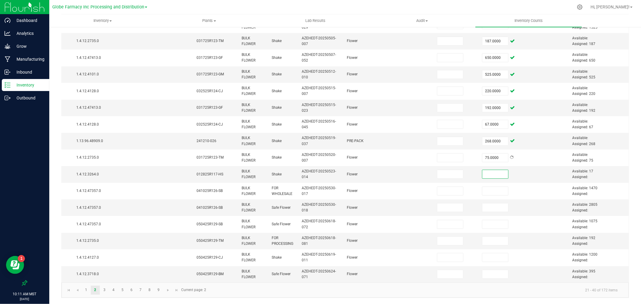
type input "1"
click at [437, 170] on input at bounding box center [450, 174] width 26 height 8
type input "17.0000"
type input "1,470.0000"
type input "2,805.0000"
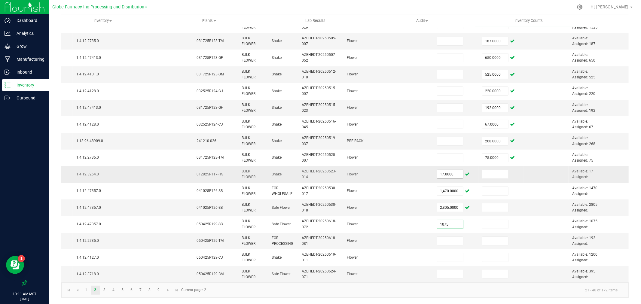
type input "1,075.0000"
type input "192.0000"
type input "1,200.0000"
type input "395.0000"
click at [105, 288] on link "3" at bounding box center [104, 290] width 9 height 9
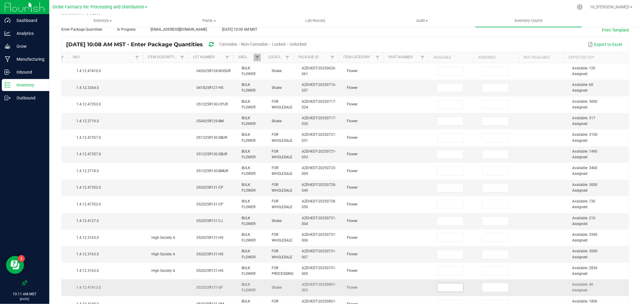
scroll to position [0, 0]
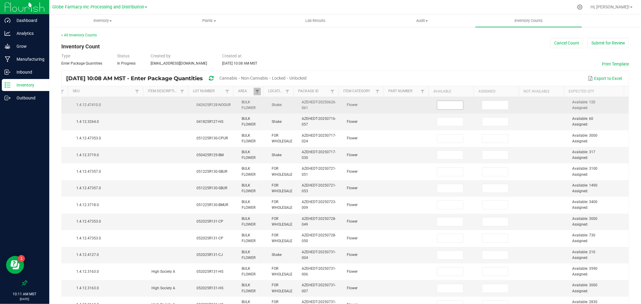
click at [440, 107] on input at bounding box center [450, 105] width 26 height 8
type input "120.0000"
type input "60.0000"
type input "3,000.0000"
type input "317.0000"
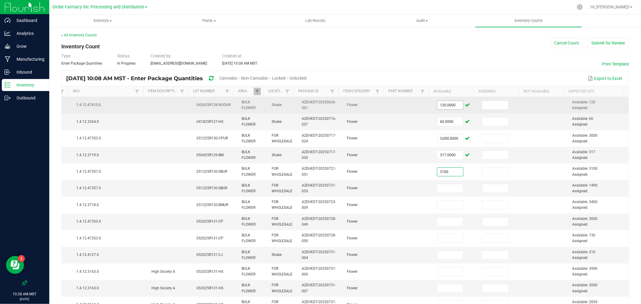
type input "3,100.0000"
type input "1,490.0000"
type input "3,400.0000"
type input "3,000.0000"
type input "730.0000"
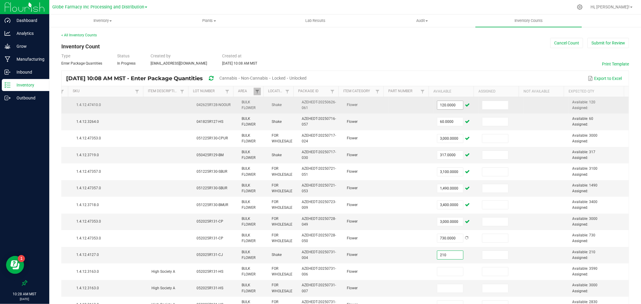
type input "210.0000"
type input "3,590.0000"
type input "3,000.0000"
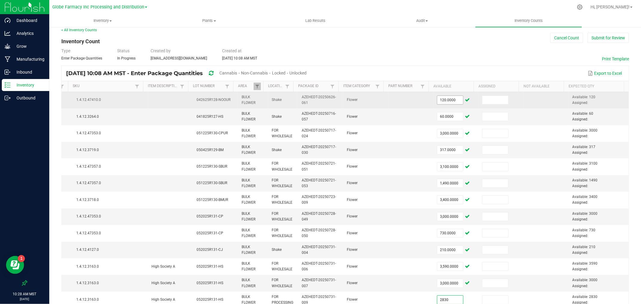
type input "2,830.0000"
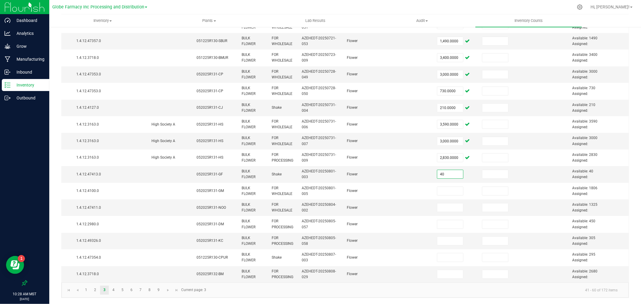
type input "40.0000"
type input "1,806.0000"
type input "1,325.0000"
type input "450.0000"
type input "305.0000"
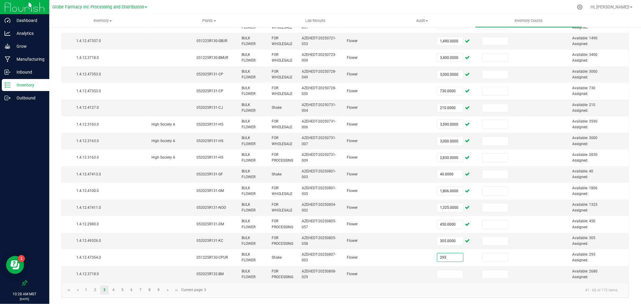
type input "295.0000"
type input "2,680.0000"
click at [115, 289] on link "4" at bounding box center [113, 290] width 9 height 9
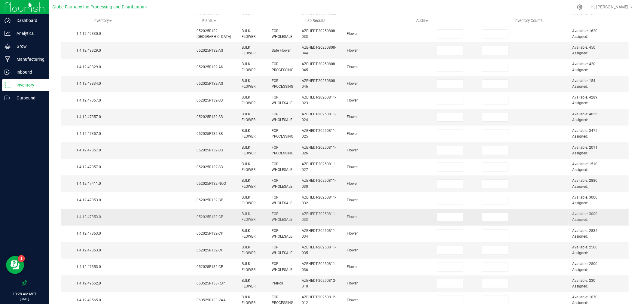
scroll to position [0, 0]
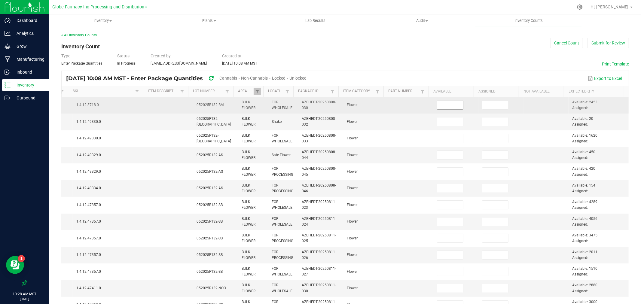
click at [439, 103] on input at bounding box center [450, 105] width 26 height 8
type input "2,453.0000"
type input "20.0000"
type input "1,620.0000"
type input "450.0000"
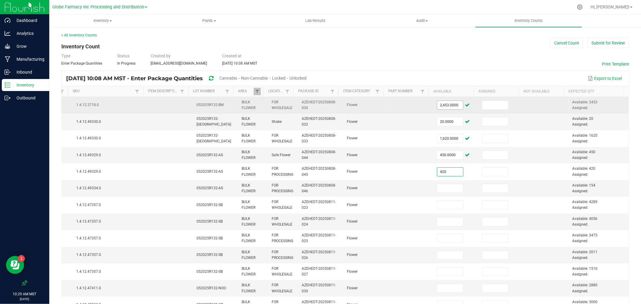
type input "420.0000"
type input "154.0000"
type input "4,289.0000"
type input "4,056.0000"
type input "3,475.0000"
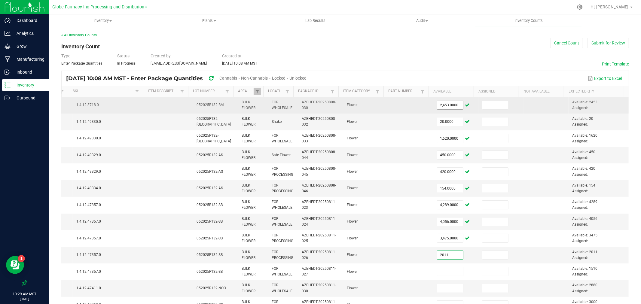
type input "2,011.0000"
type input "1,510.0000"
type input "2,880.0000"
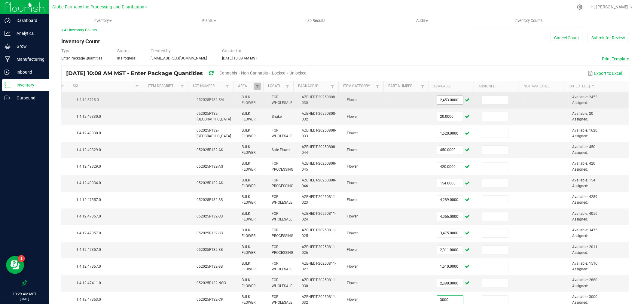
type input "3,000.0000"
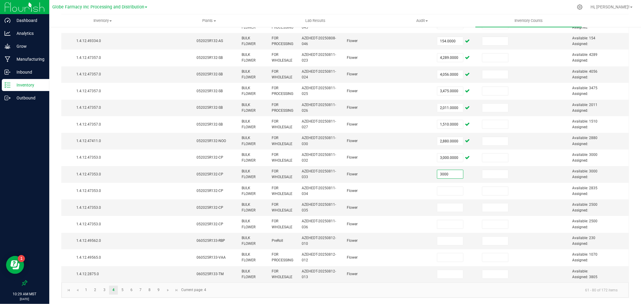
type input "3,000.0000"
type input "2,835.0000"
type input "2,500.0000"
type input "230.0000"
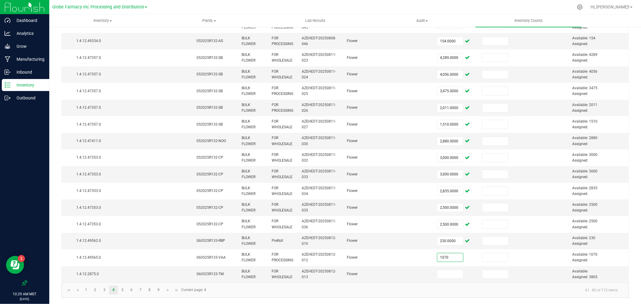
type input "1,070.0000"
type input "3,805.0000"
click at [119, 288] on link "5" at bounding box center [122, 290] width 9 height 9
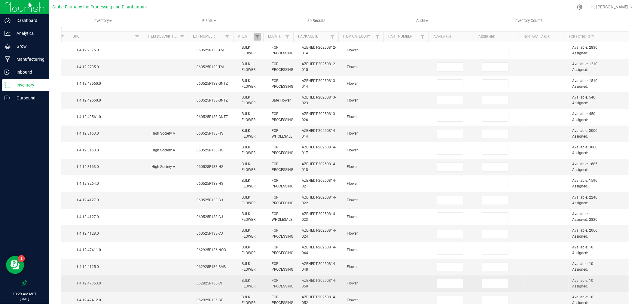
scroll to position [0, 0]
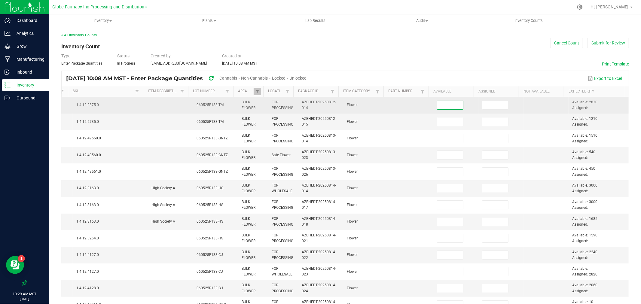
click at [446, 106] on input at bounding box center [450, 105] width 26 height 8
type input "2,830.0000"
type input "1,210.0000"
type input "1,510.0000"
type input "540.0000"
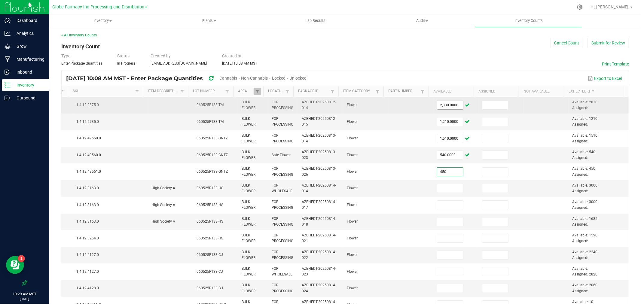
type input "450.0000"
type input "3,000.0000"
type input "1,685.0000"
type input "1,590.0000"
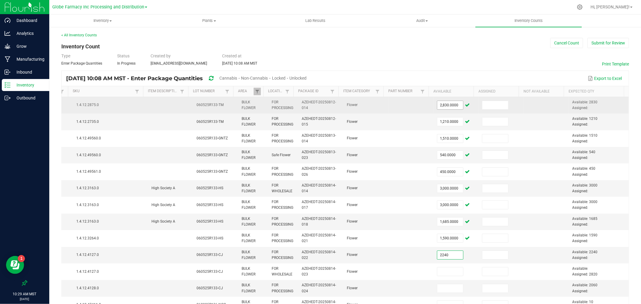
type input "2,240.0000"
type input "2,820.0000"
type input "2"
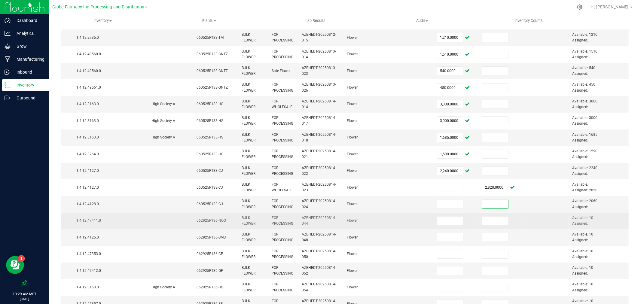
scroll to position [133, 0]
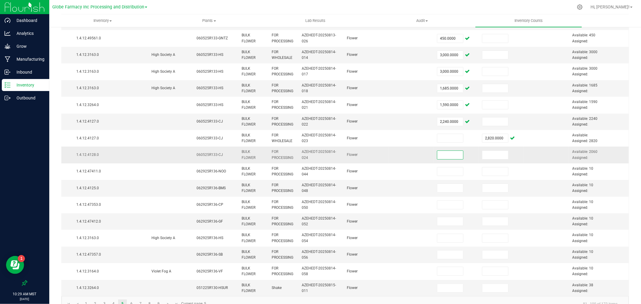
click at [448, 153] on input at bounding box center [450, 155] width 26 height 8
type input "2,060.0000"
type input "10.0000"
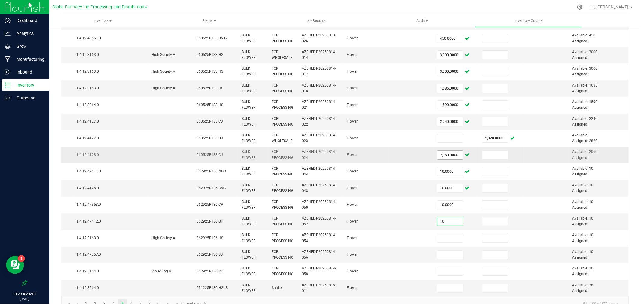
type input "10.0000"
type input "38.0000"
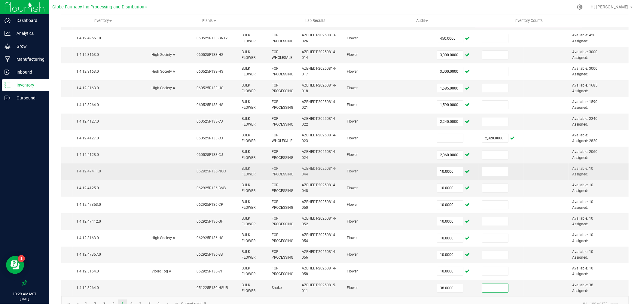
scroll to position [153, 0]
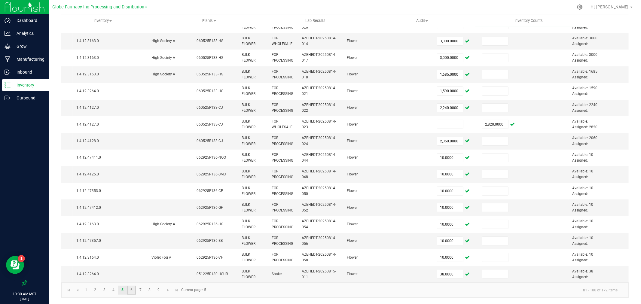
click at [129, 288] on link "6" at bounding box center [131, 290] width 9 height 9
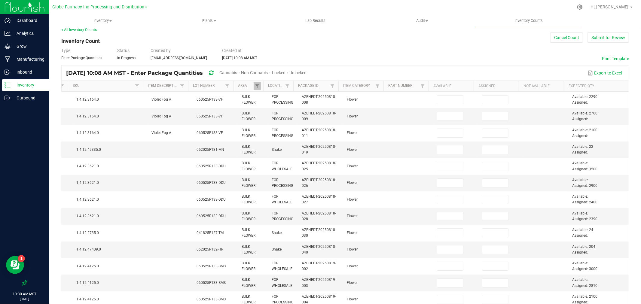
scroll to position [0, 0]
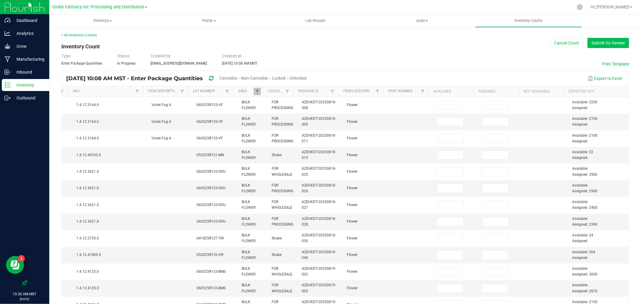
click at [612, 40] on button "Submit for Review" at bounding box center [607, 43] width 41 height 10
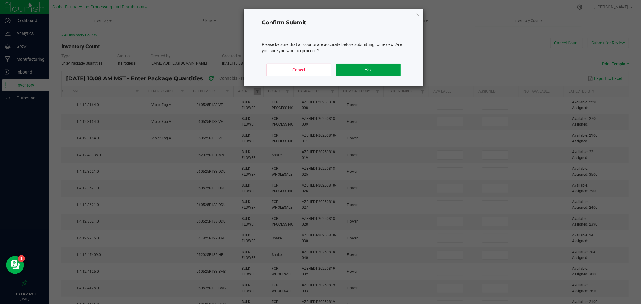
click at [376, 65] on button "Yes" at bounding box center [368, 70] width 65 height 13
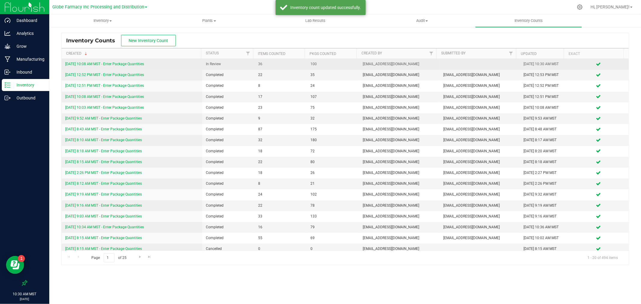
click at [137, 60] on td "8/26/25 10:08 AM MST - Enter Package Quantities" at bounding box center [132, 64] width 141 height 11
click at [129, 61] on div "8/26/25 10:08 AM MST - Enter Package Quantities" at bounding box center [131, 64] width 133 height 6
click at [129, 64] on link "8/26/25 10:08 AM MST - Enter Package Quantities" at bounding box center [104, 64] width 79 height 4
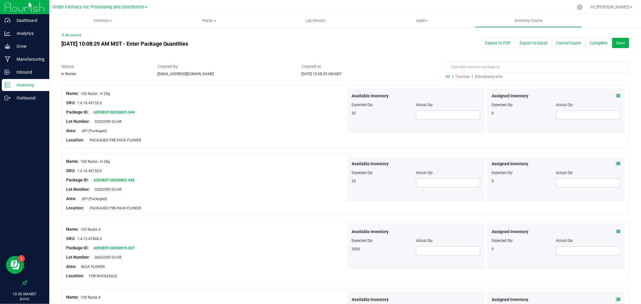
click at [475, 77] on span "Discrepancy only" at bounding box center [489, 76] width 28 height 4
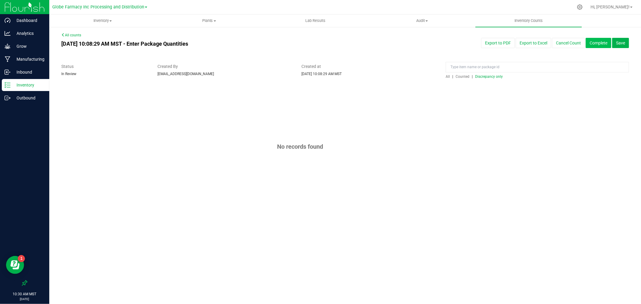
click at [592, 44] on button "Complete" at bounding box center [598, 43] width 26 height 10
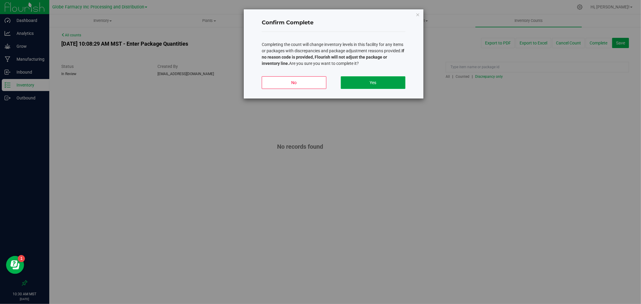
drag, startPoint x: 370, startPoint y: 83, endPoint x: 376, endPoint y: 82, distance: 6.7
click at [376, 82] on button "Yes" at bounding box center [373, 82] width 65 height 13
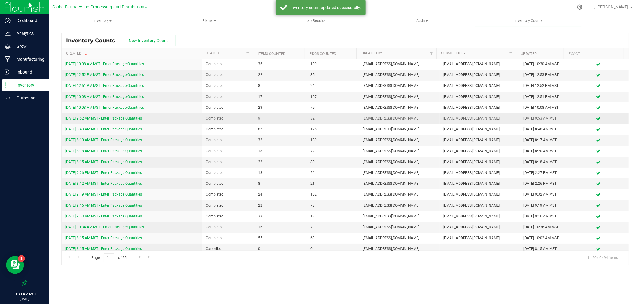
click at [92, 118] on link "8/15/25 9:52 AM MST - Enter Package Quantities" at bounding box center [103, 118] width 77 height 4
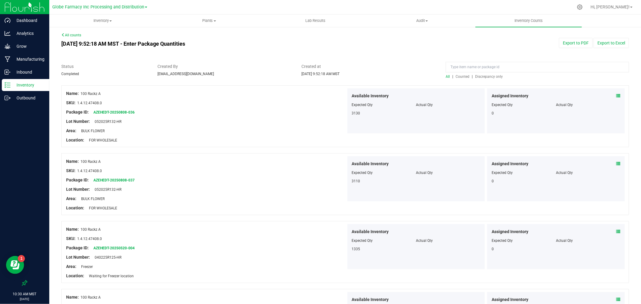
click at [461, 76] on span "Counted" at bounding box center [462, 76] width 14 height 4
click at [67, 35] on link "All counts" at bounding box center [71, 35] width 20 height 4
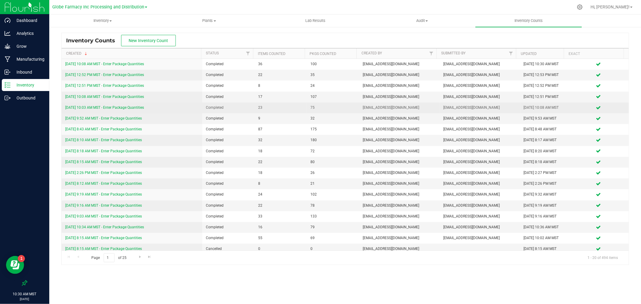
click at [87, 110] on div "8/21/25 10:03 AM MST - Enter Package Quantities" at bounding box center [131, 108] width 133 height 6
click at [87, 108] on link "8/21/25 10:03 AM MST - Enter Package Quantities" at bounding box center [104, 107] width 79 height 4
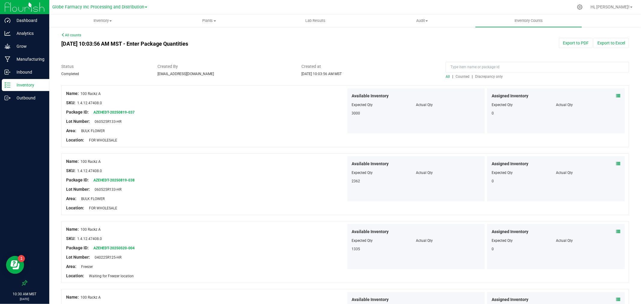
click at [463, 76] on span "Counted" at bounding box center [462, 76] width 14 height 4
click at [75, 34] on link "All counts" at bounding box center [71, 35] width 20 height 4
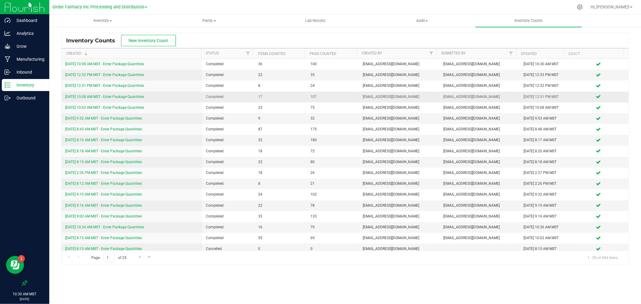
click at [77, 99] on link "8/21/25 10:08 AM MST - Enter Package Quantities" at bounding box center [104, 97] width 79 height 4
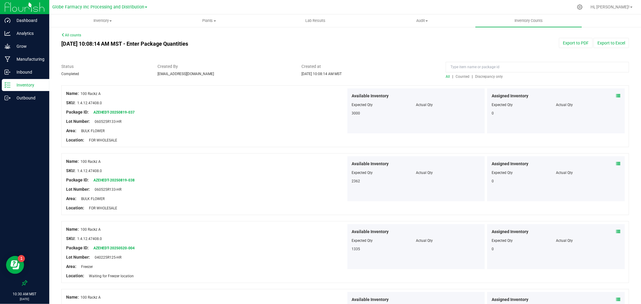
click at [459, 76] on span "Counted" at bounding box center [462, 76] width 14 height 4
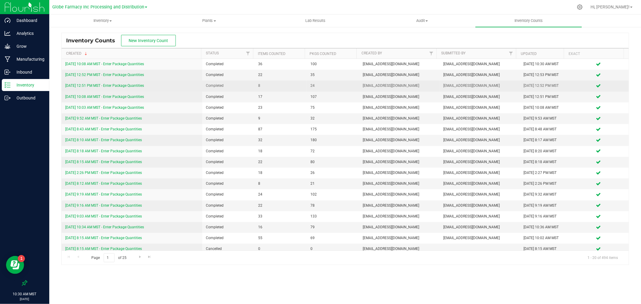
click at [111, 83] on div "8/21/25 12:51 PM MST - Enter Package Quantities" at bounding box center [131, 86] width 133 height 6
click at [111, 86] on link "8/21/25 12:51 PM MST - Enter Package Quantities" at bounding box center [104, 86] width 79 height 4
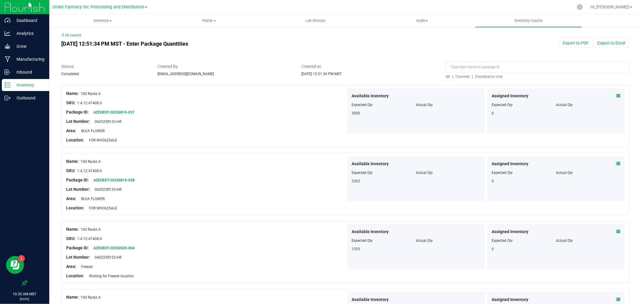
click at [457, 76] on span "Counted" at bounding box center [462, 76] width 14 height 4
click at [68, 36] on link "All counts" at bounding box center [71, 35] width 20 height 4
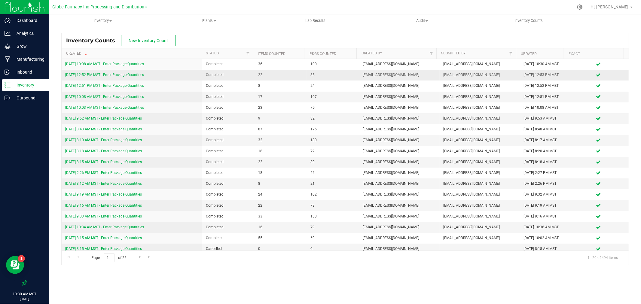
click at [111, 77] on div "8/21/25 12:52 PM MST - Enter Package Quantities" at bounding box center [131, 75] width 133 height 6
click at [111, 76] on link "8/21/25 12:52 PM MST - Enter Package Quantities" at bounding box center [104, 75] width 79 height 4
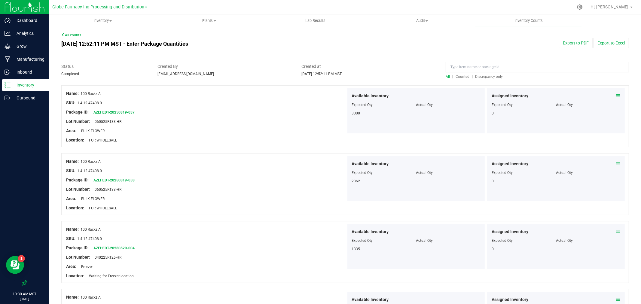
click at [460, 76] on span "Counted" at bounding box center [462, 76] width 14 height 4
click at [78, 34] on link "All counts" at bounding box center [71, 35] width 20 height 4
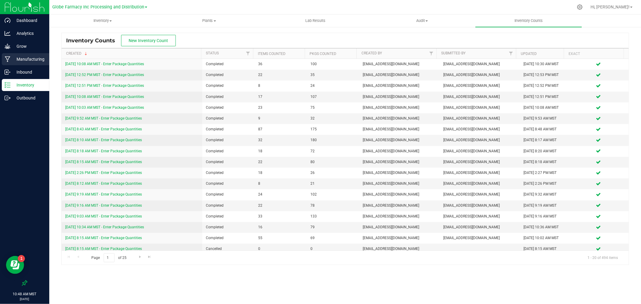
click at [11, 58] on p "Manufacturing" at bounding box center [29, 59] width 36 height 7
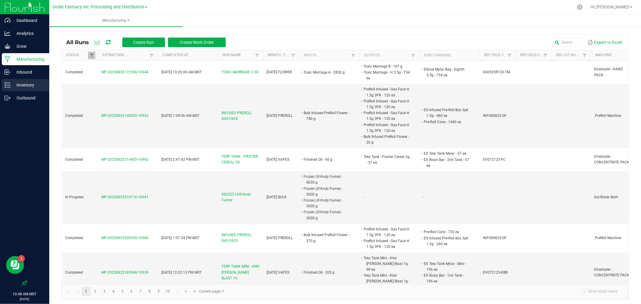
click at [8, 88] on div "Inventory" at bounding box center [25, 85] width 47 height 12
